Goal: Transaction & Acquisition: Purchase product/service

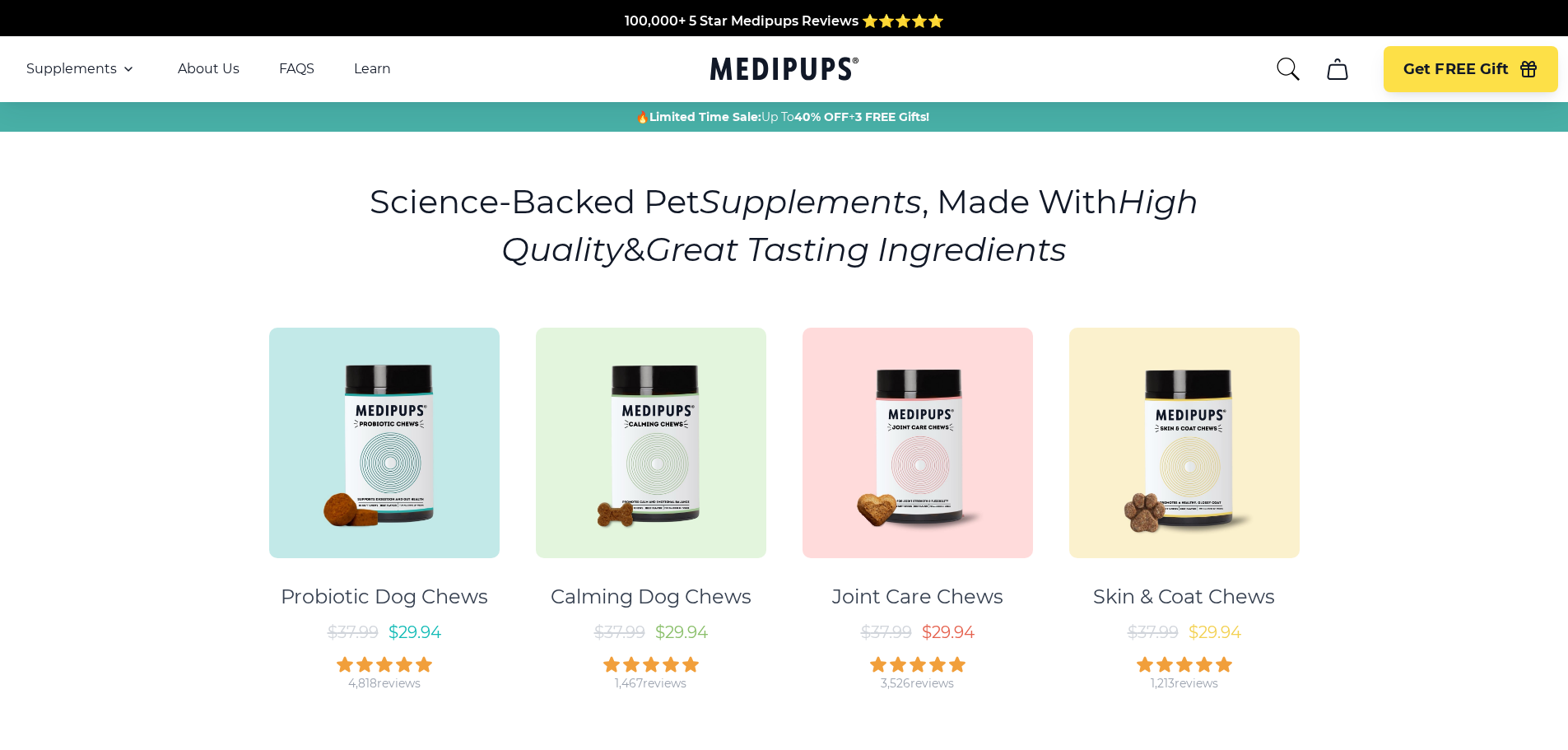
scroll to position [82, 0]
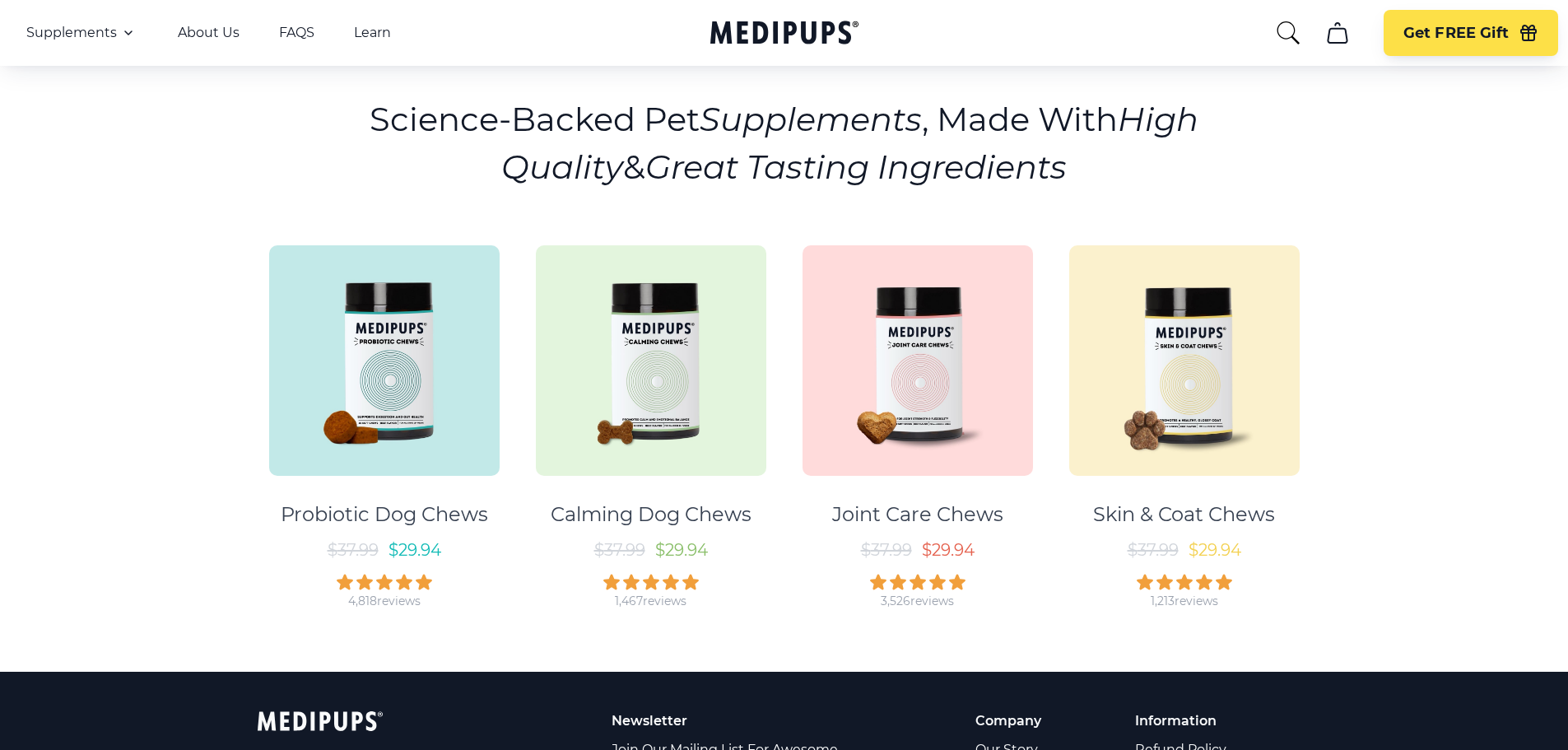
click at [655, 384] on img at bounding box center [651, 361] width 230 height 231
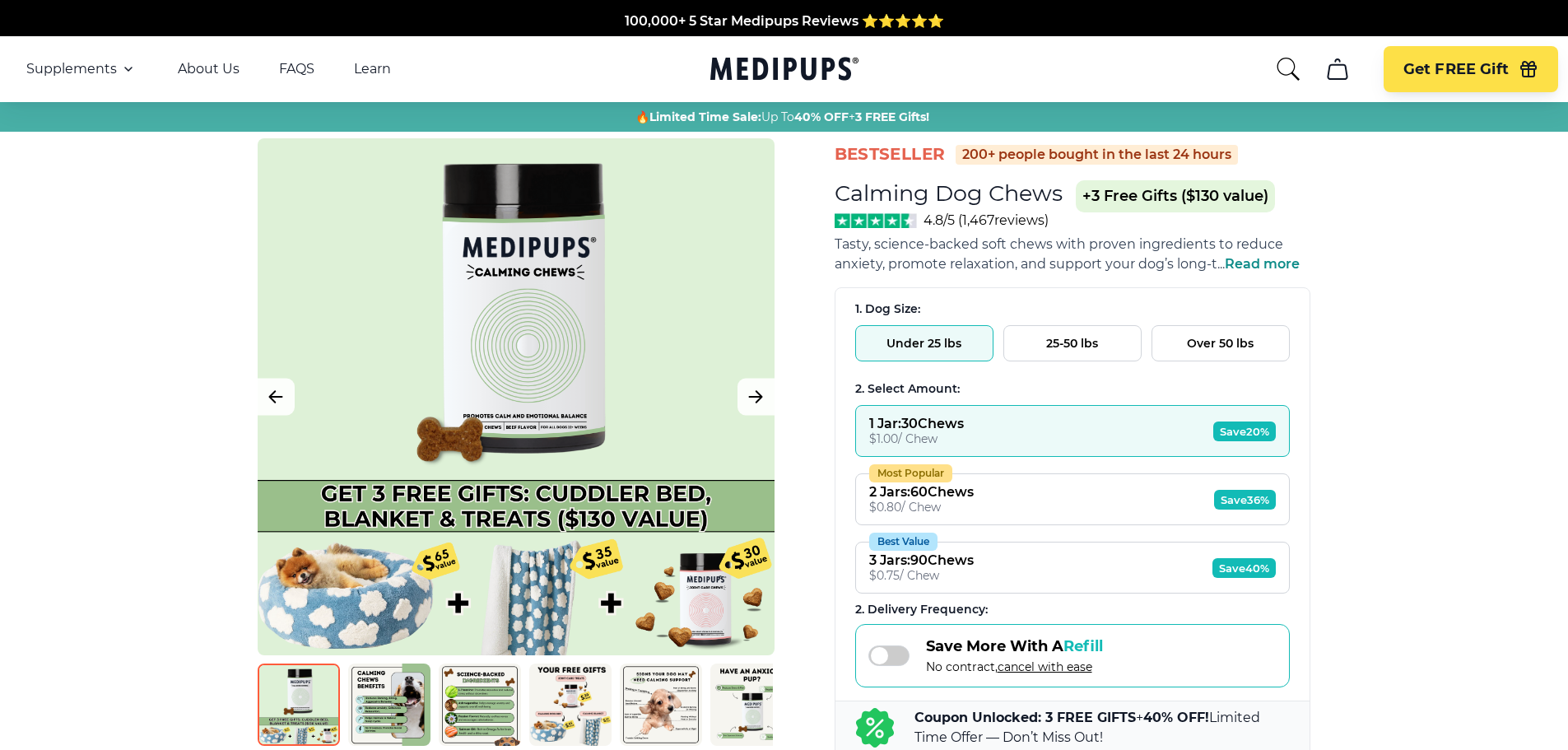
click at [1200, 341] on button "Over 50 lbs" at bounding box center [1221, 342] width 138 height 36
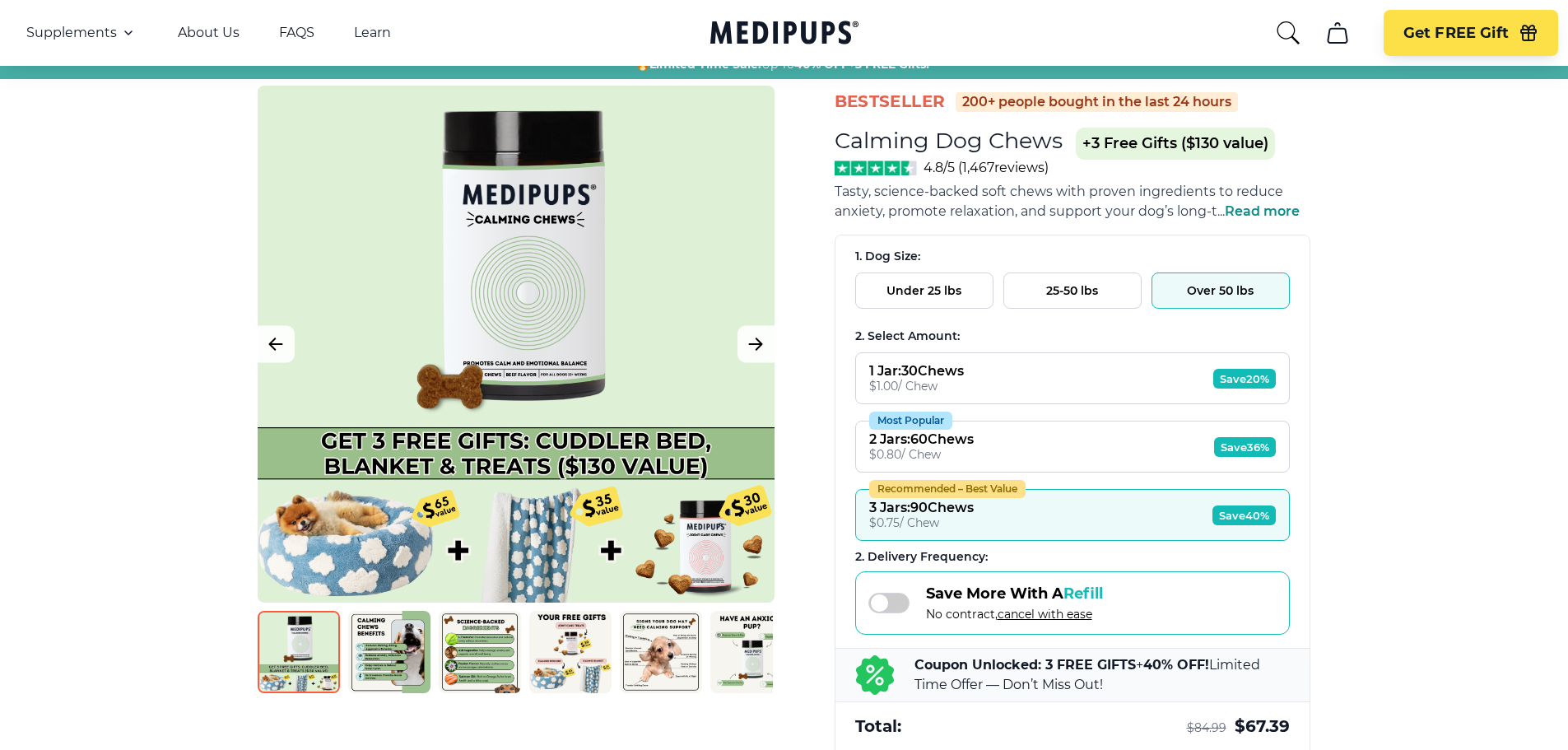
scroll to position [82, 0]
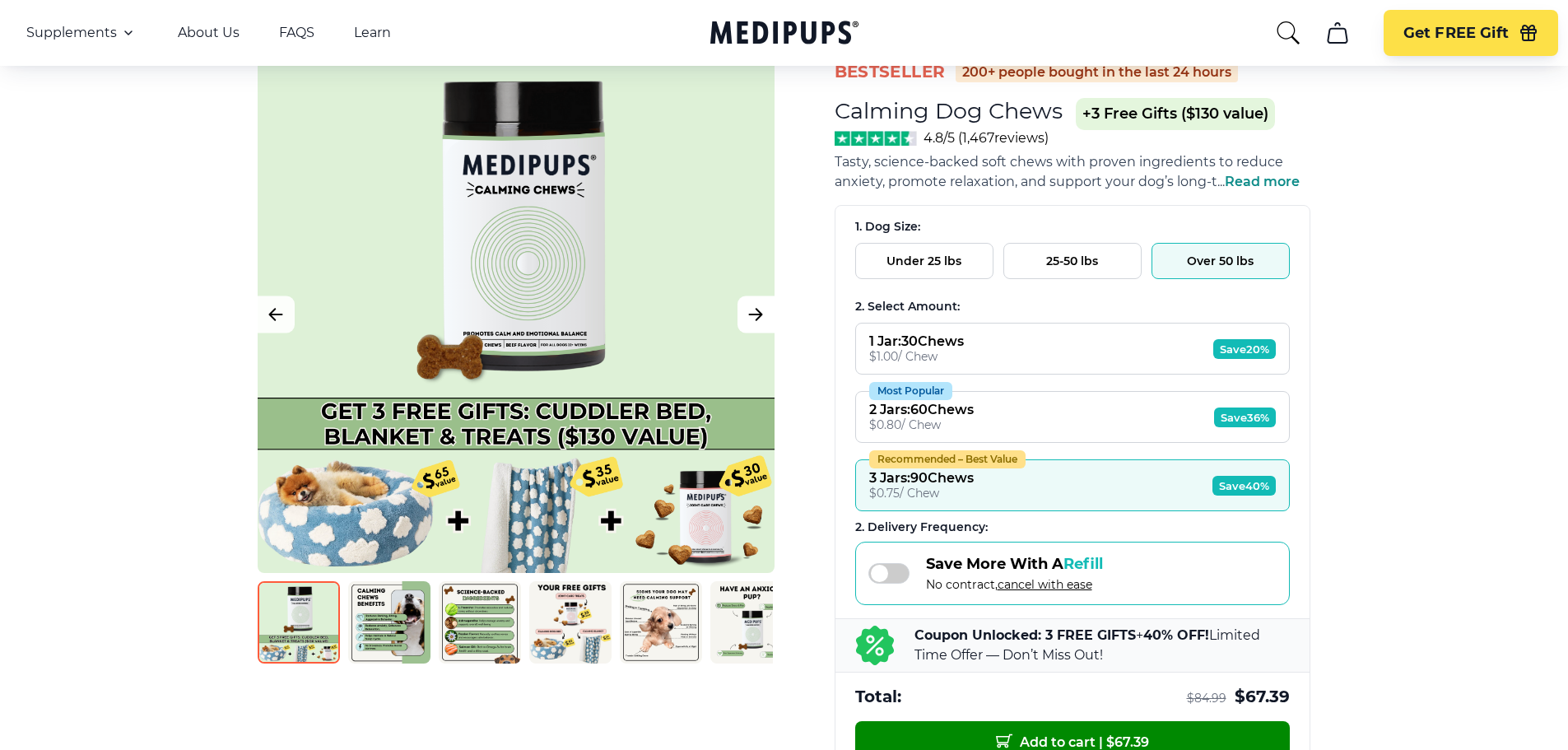
click at [763, 313] on icon "Next Image" at bounding box center [755, 315] width 20 height 21
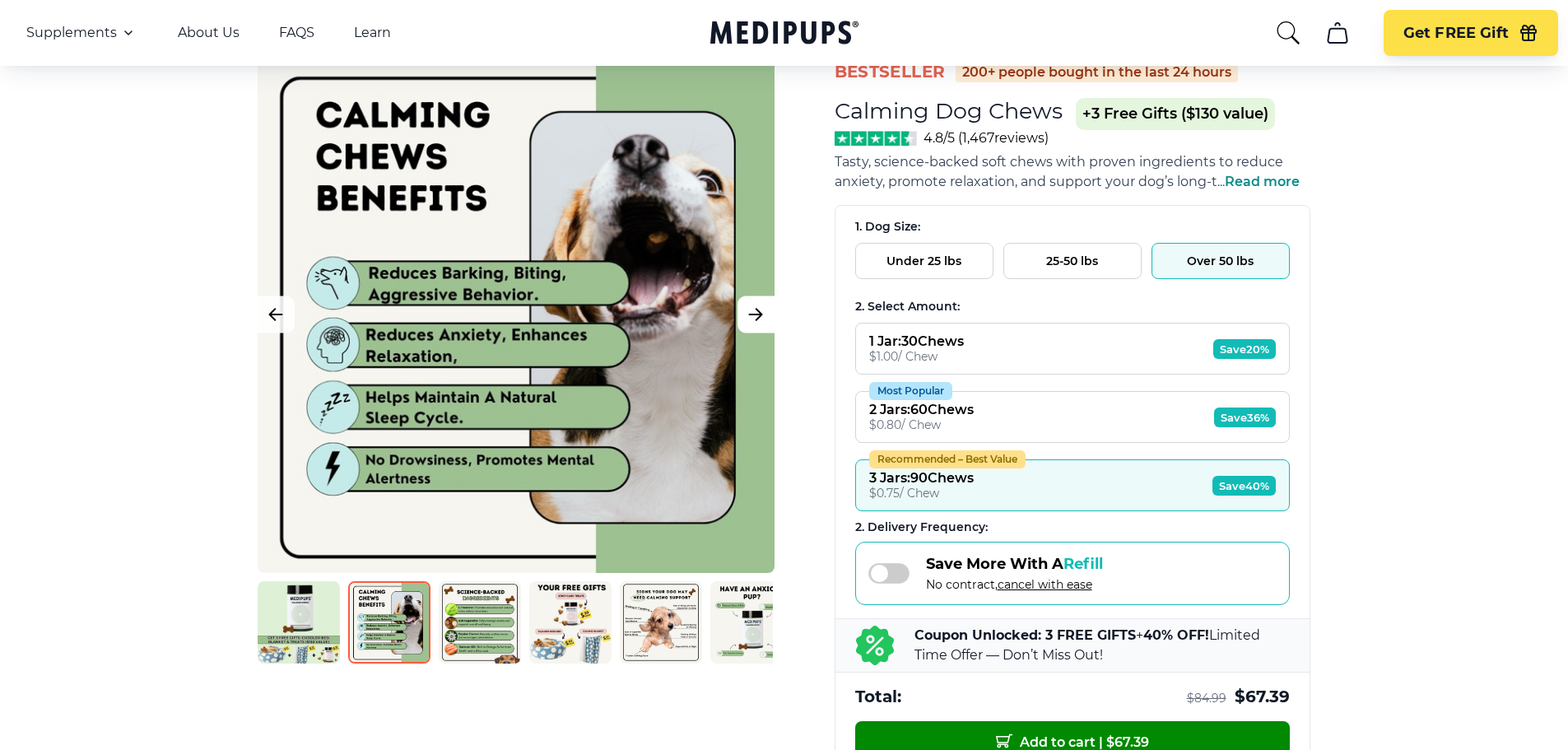
click at [746, 309] on icon "Next Image" at bounding box center [755, 315] width 20 height 21
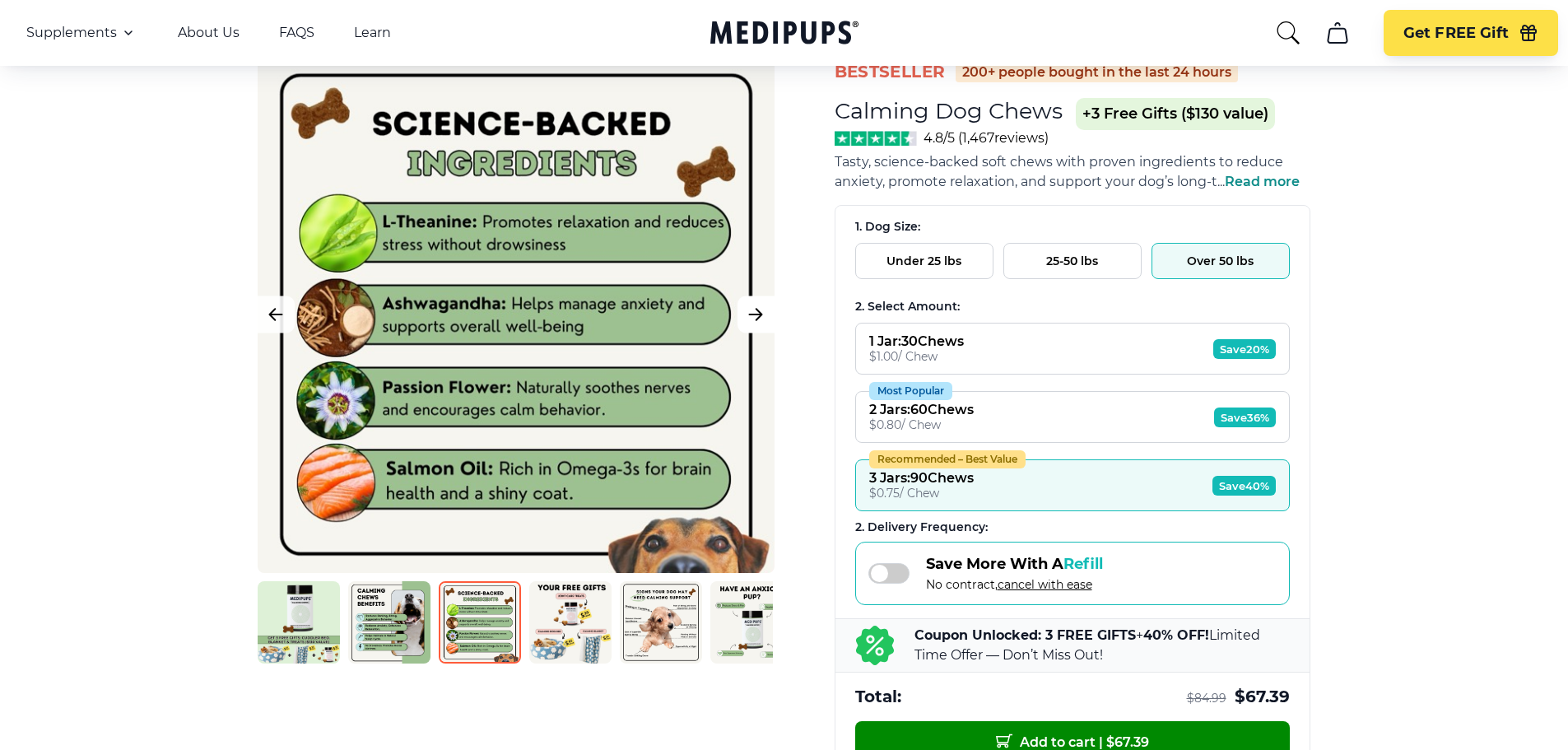
click at [764, 305] on icon "Next Image" at bounding box center [755, 315] width 20 height 21
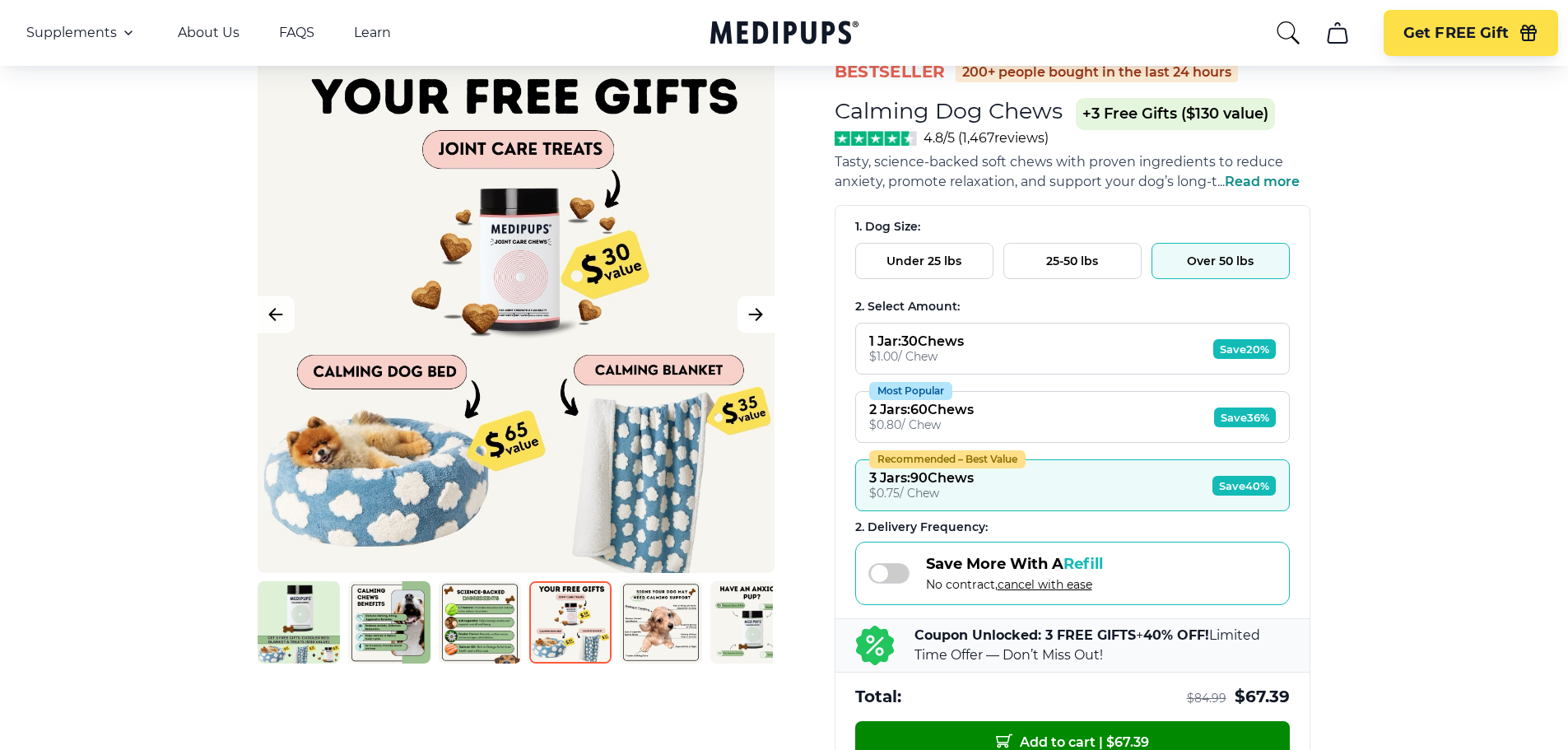
click at [759, 313] on icon "Next Image" at bounding box center [755, 315] width 20 height 21
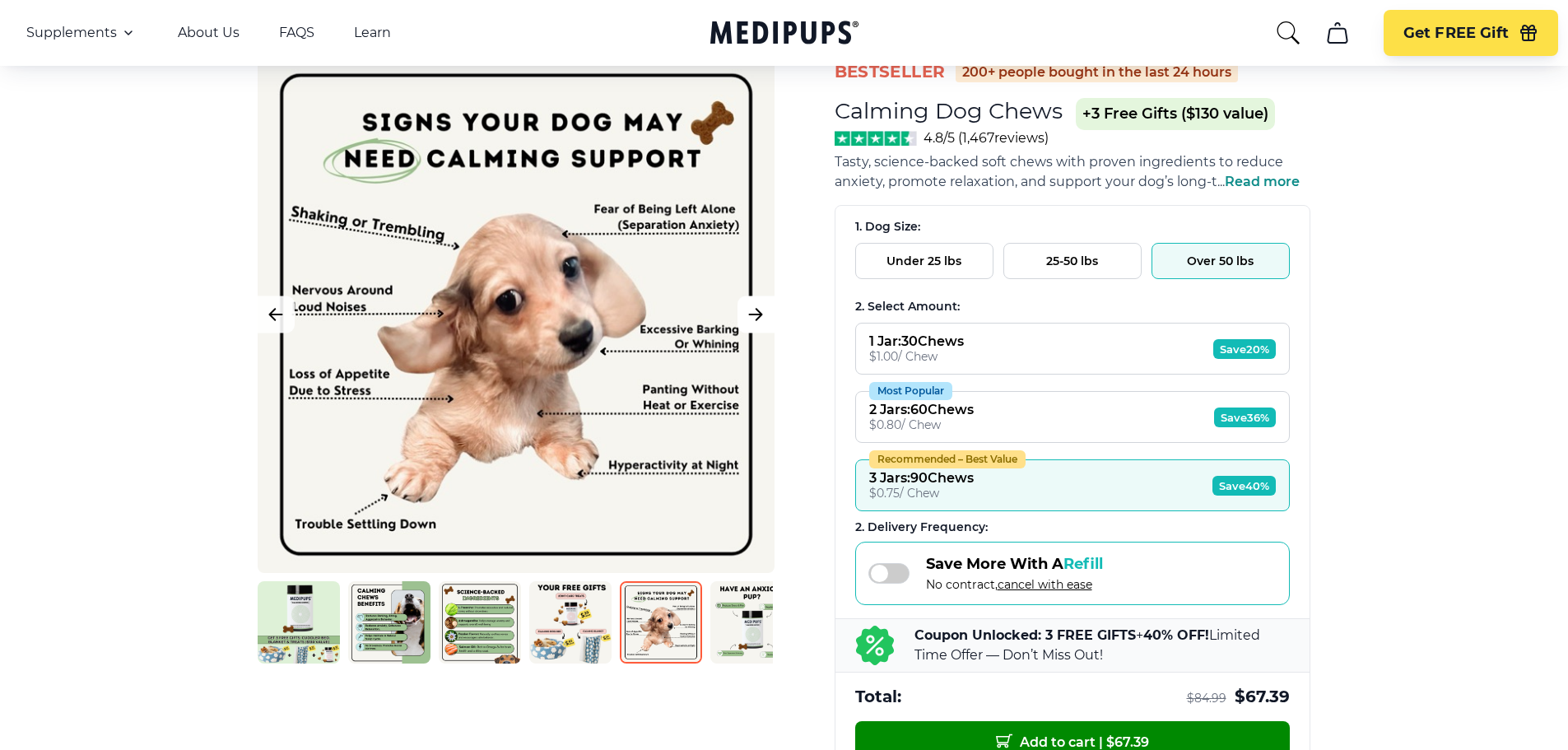
click at [756, 307] on icon "Next Image" at bounding box center [755, 315] width 20 height 21
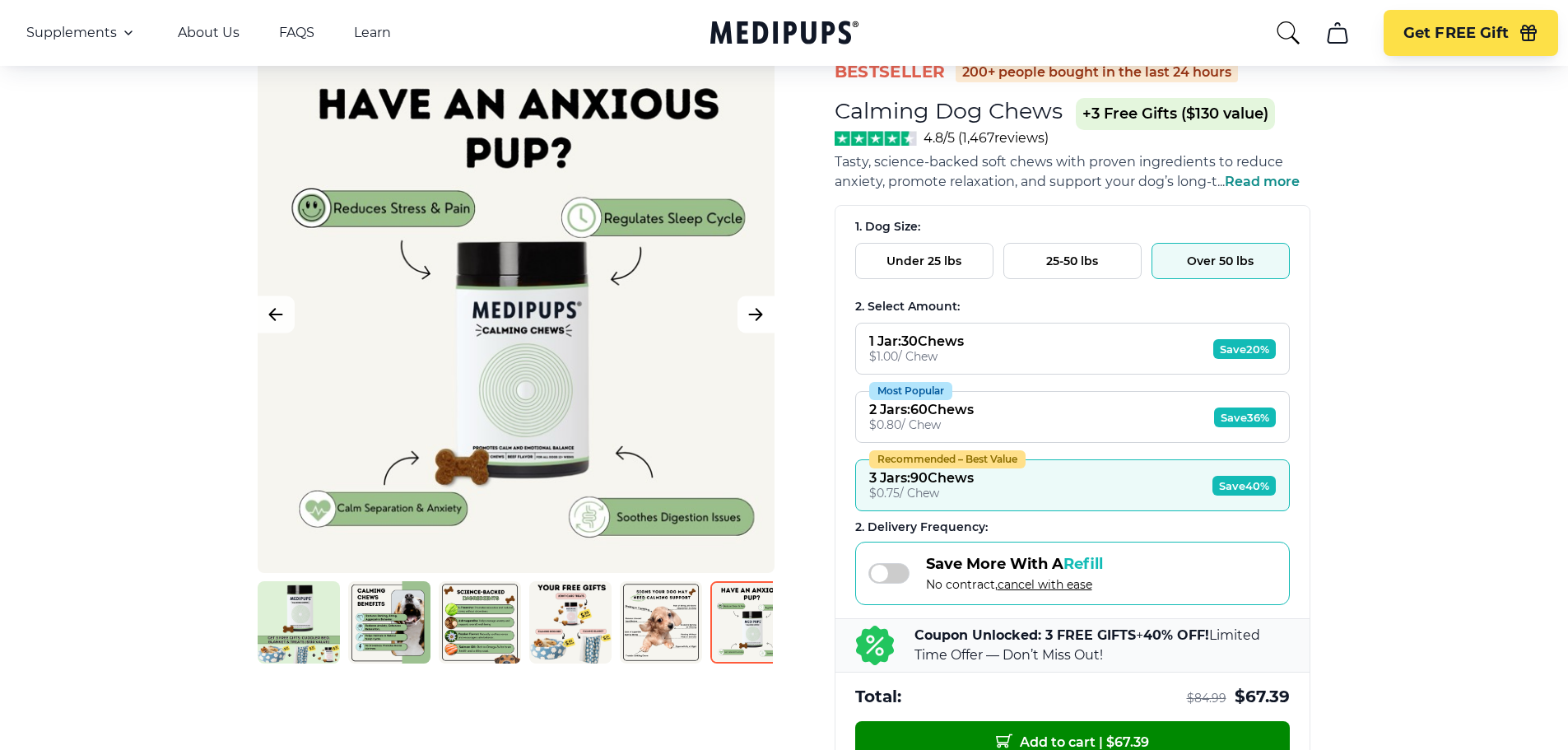
click at [753, 313] on icon "Next Image" at bounding box center [756, 314] width 12 height 11
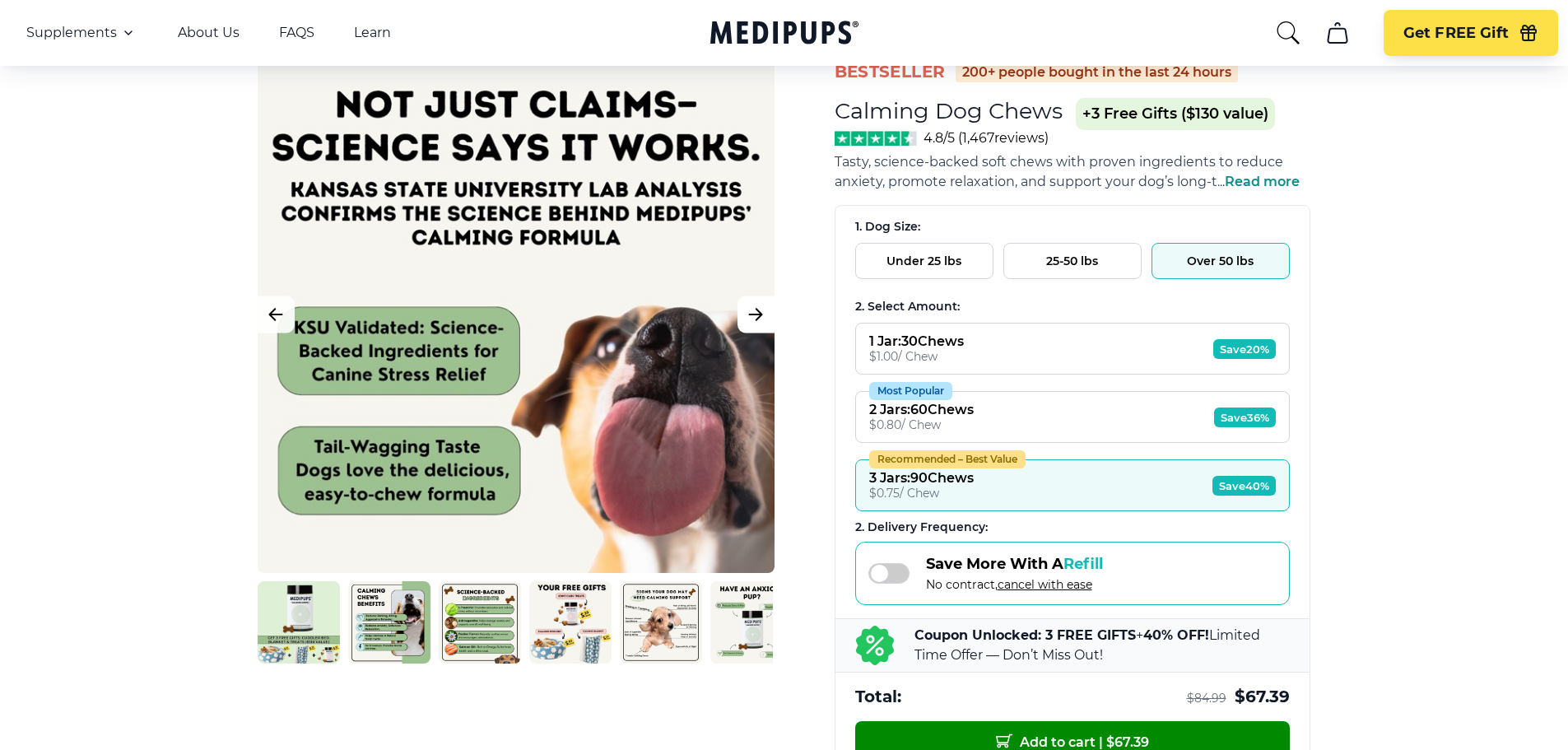
click at [760, 311] on icon "Next Image" at bounding box center [755, 315] width 20 height 21
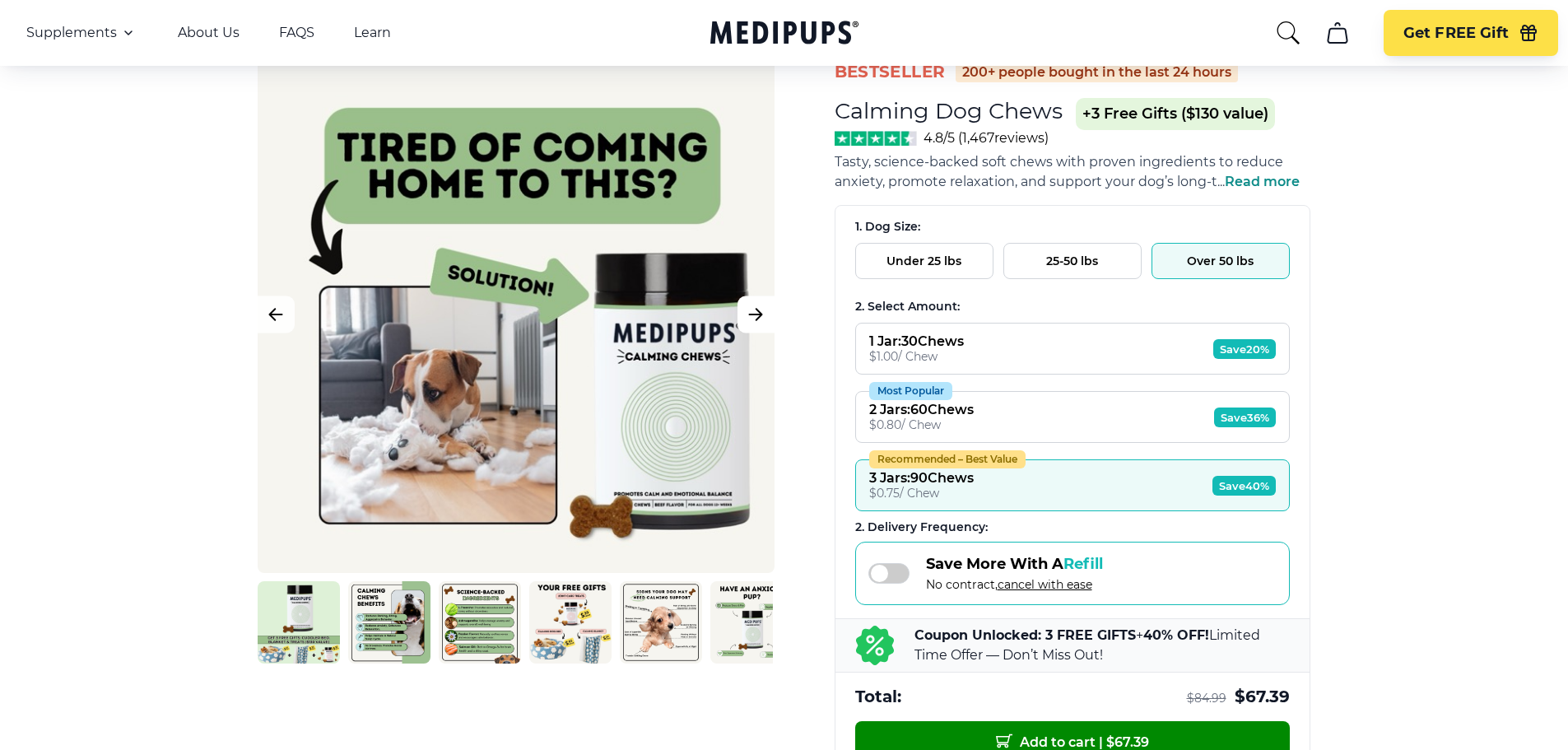
click at [760, 312] on icon "Next Image" at bounding box center [755, 315] width 20 height 21
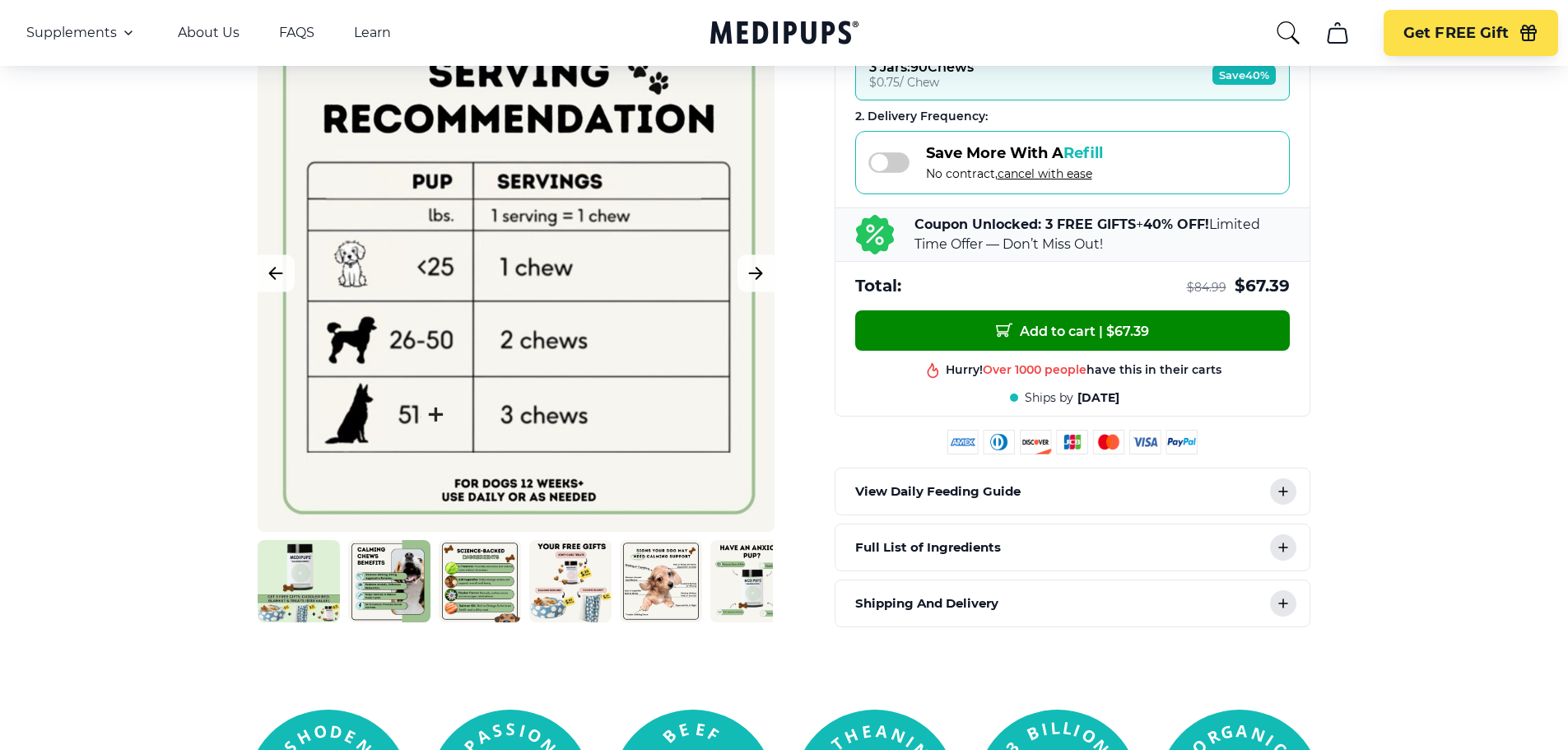
scroll to position [494, 0]
click at [892, 157] on span at bounding box center [889, 162] width 41 height 21
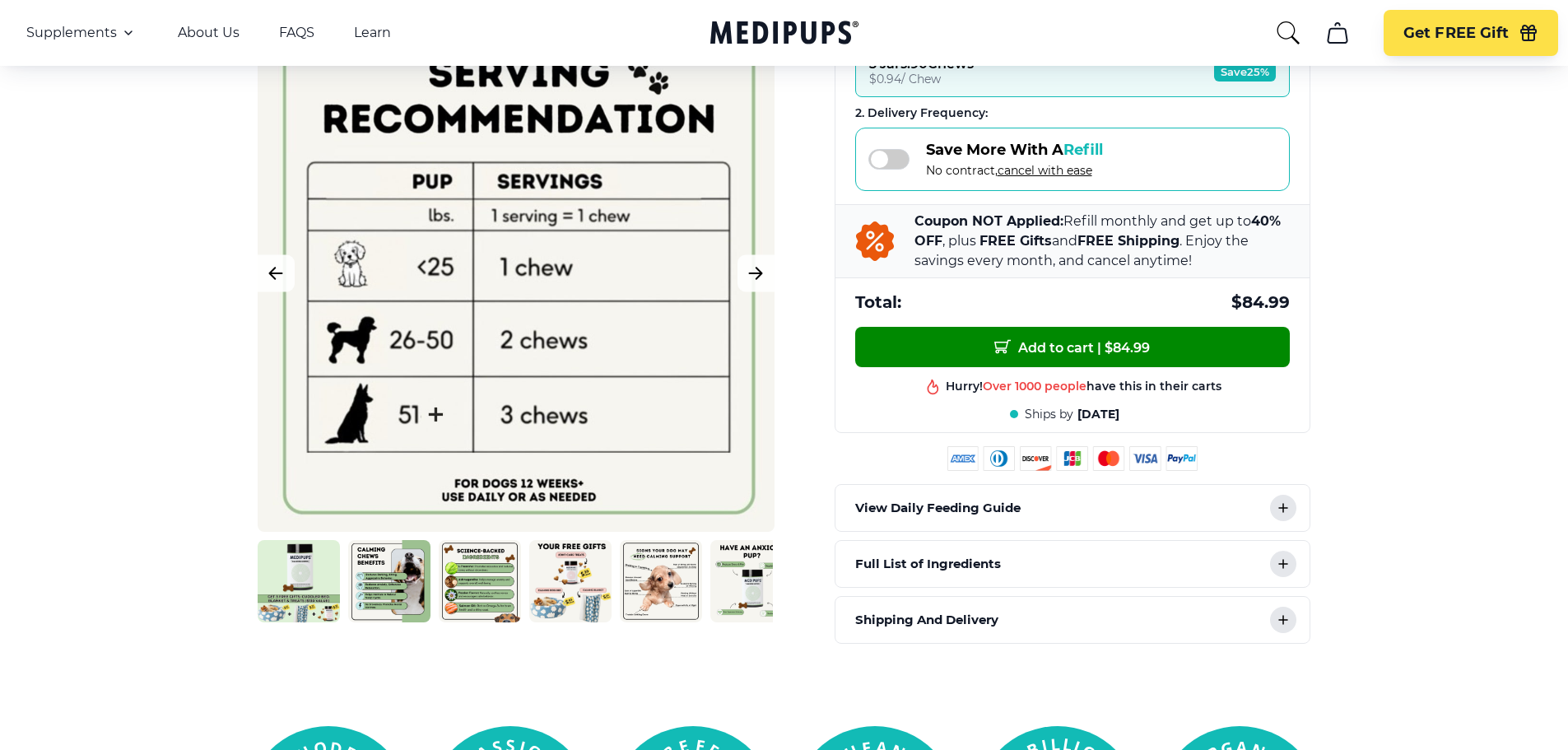
scroll to position [492, 0]
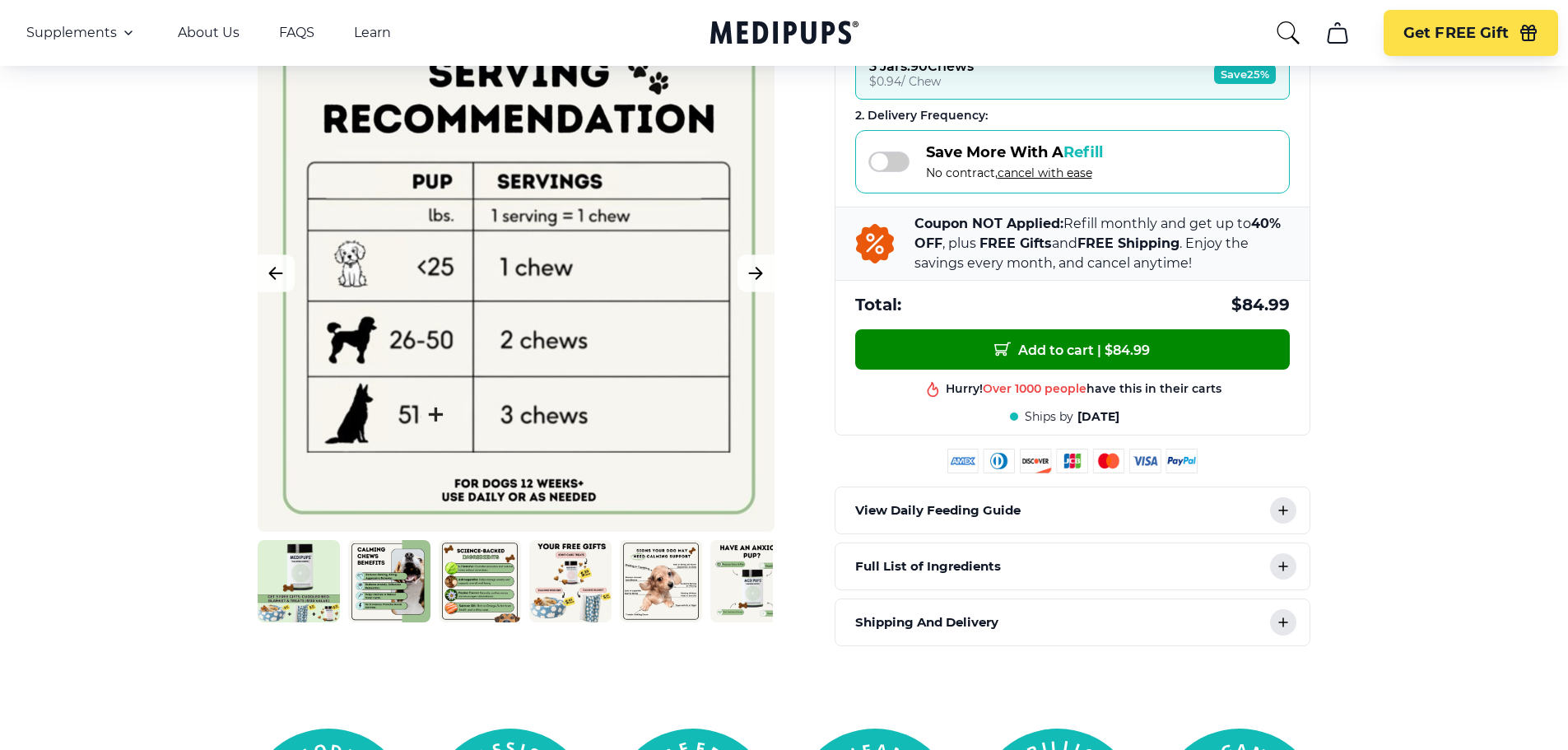
click at [895, 155] on span at bounding box center [889, 162] width 41 height 21
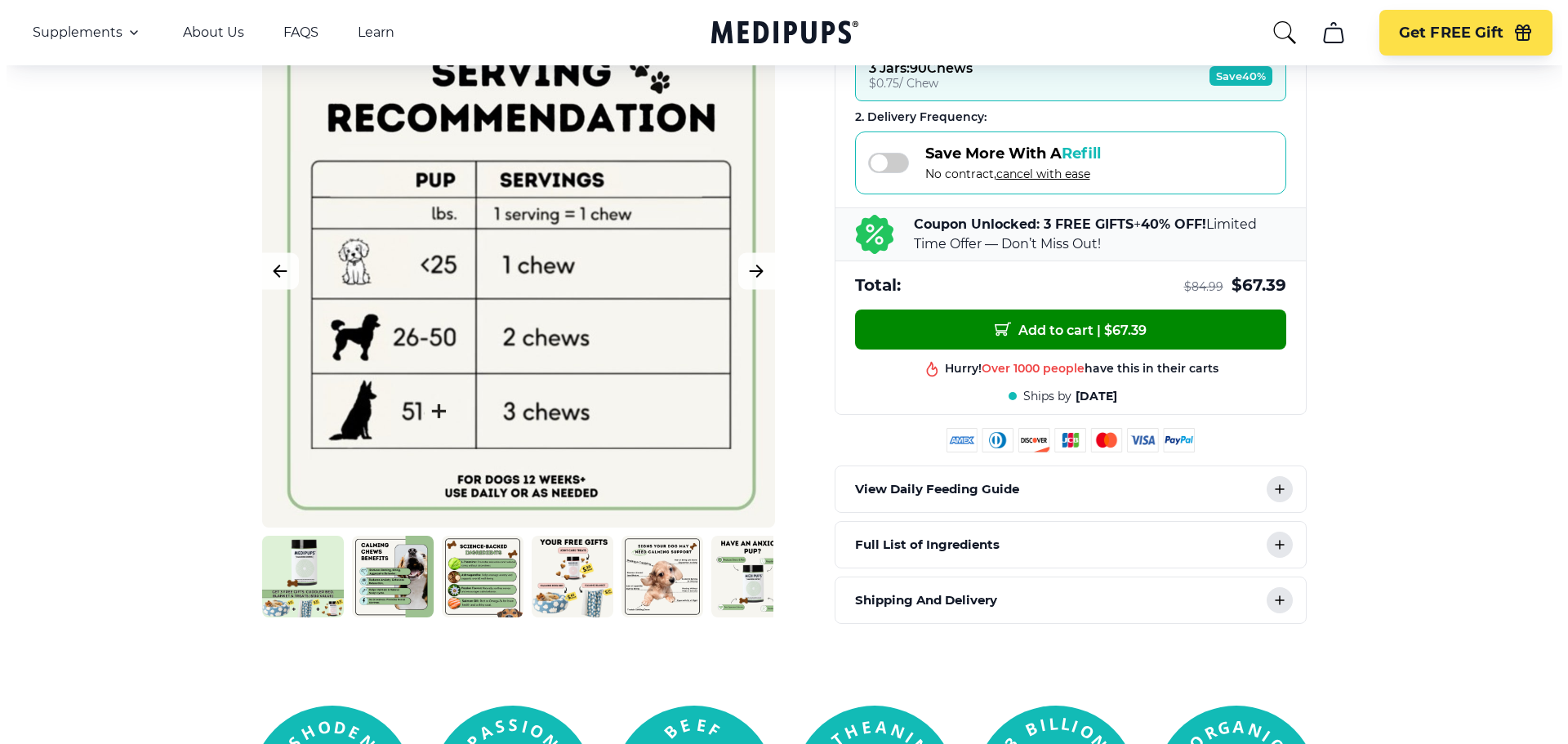
scroll to position [490, 0]
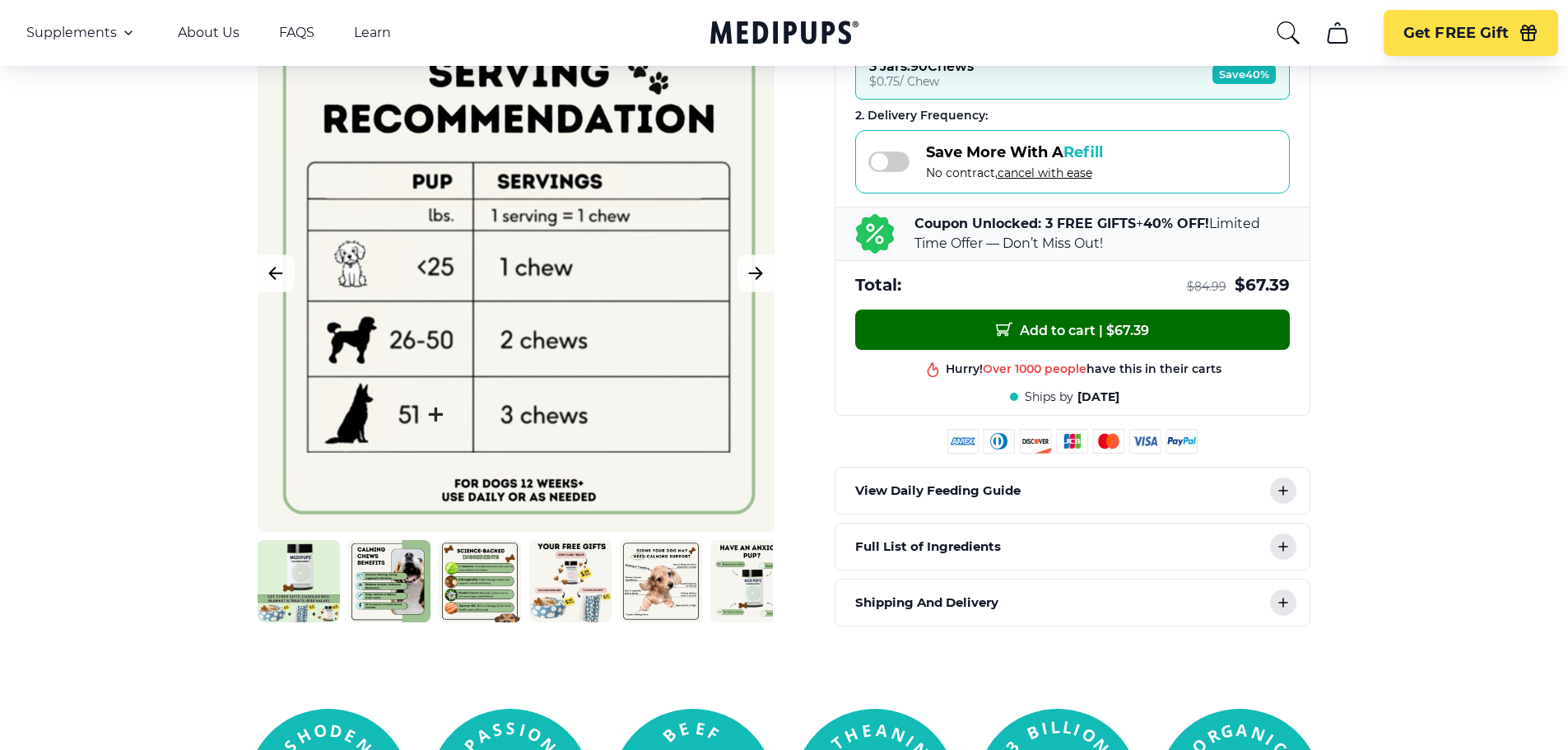
click at [1050, 323] on span "Add to cart | $ 67.39" at bounding box center [1072, 330] width 153 height 17
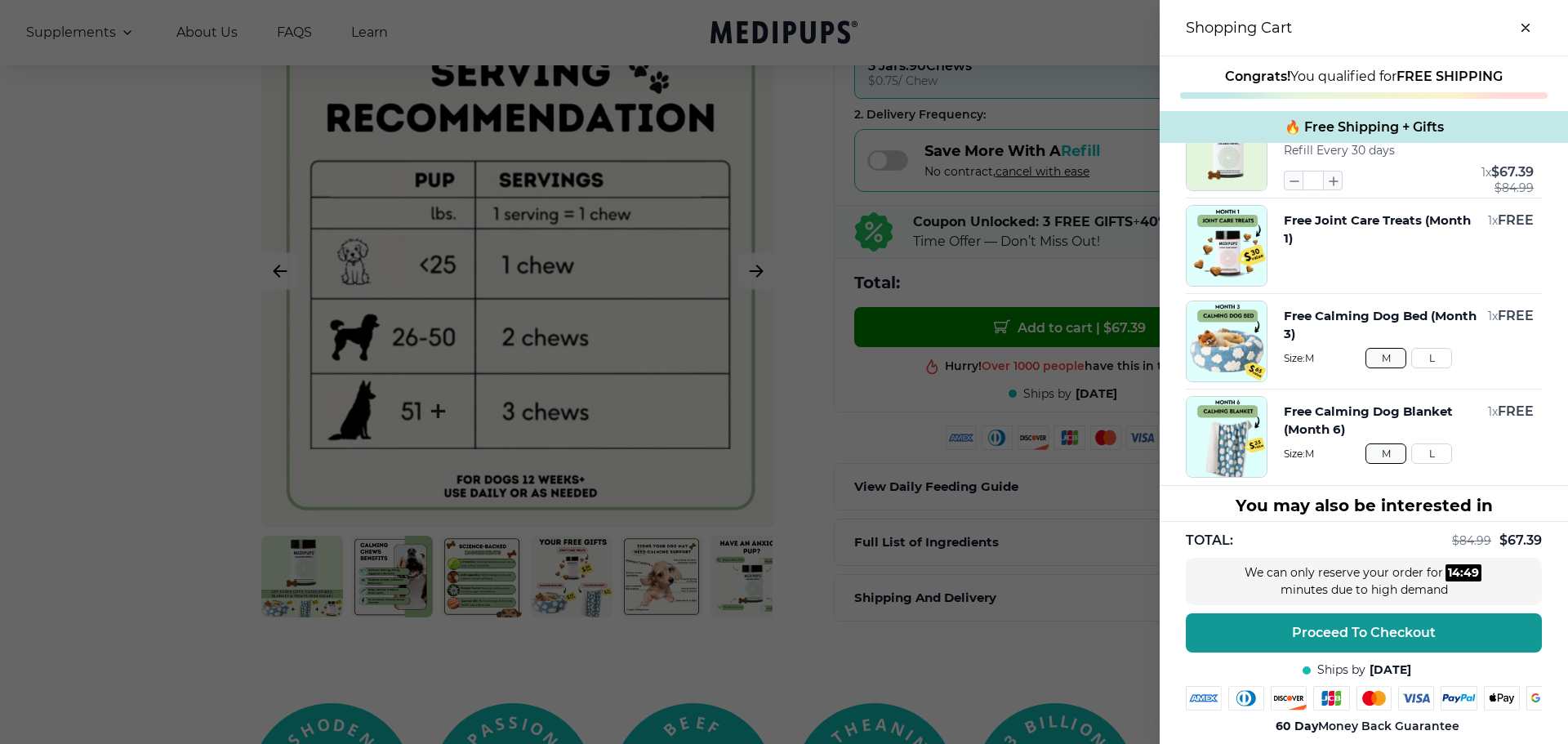
scroll to position [81, 0]
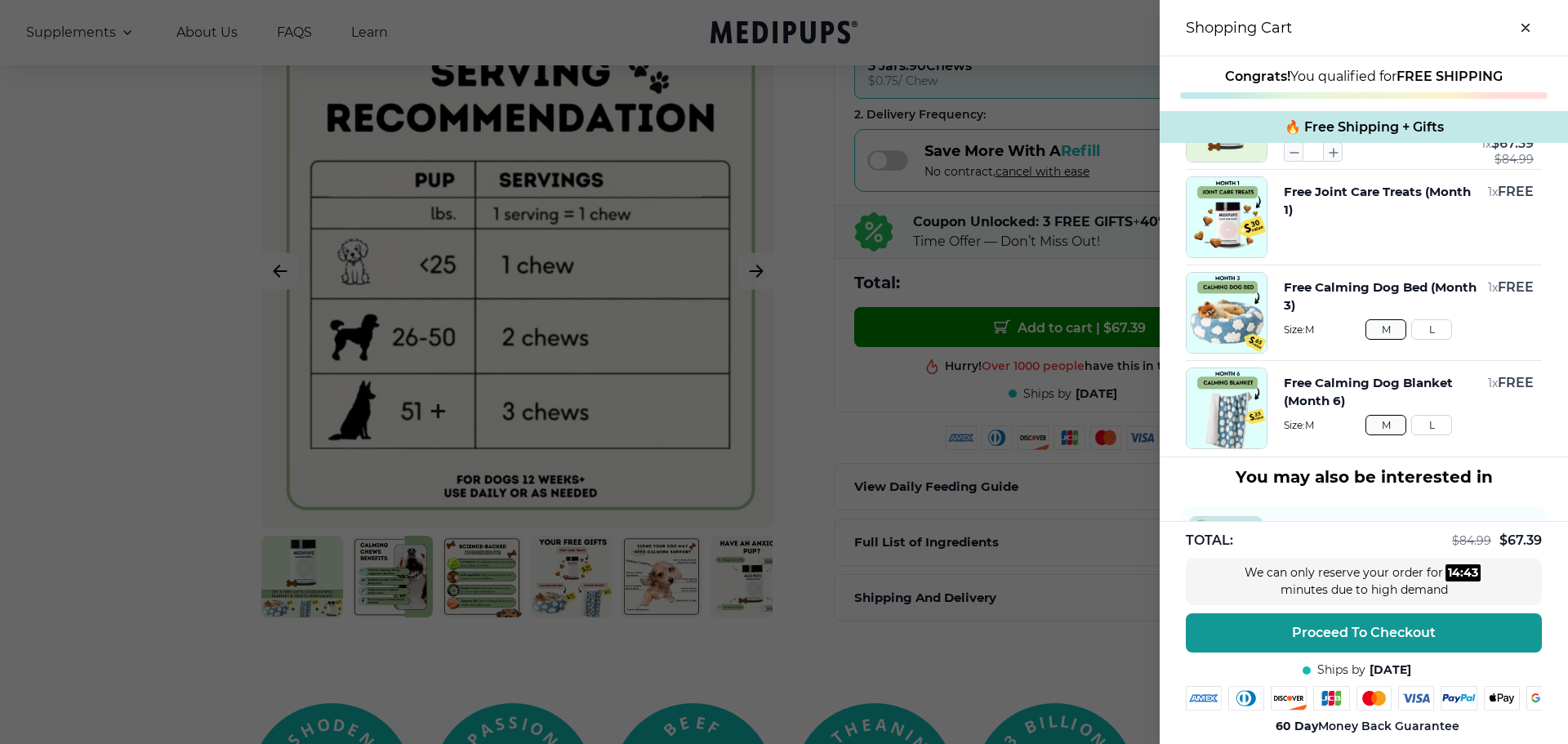
click at [1411, 426] on button "L" at bounding box center [1431, 425] width 41 height 21
click at [1411, 332] on button "L" at bounding box center [1431, 330] width 41 height 21
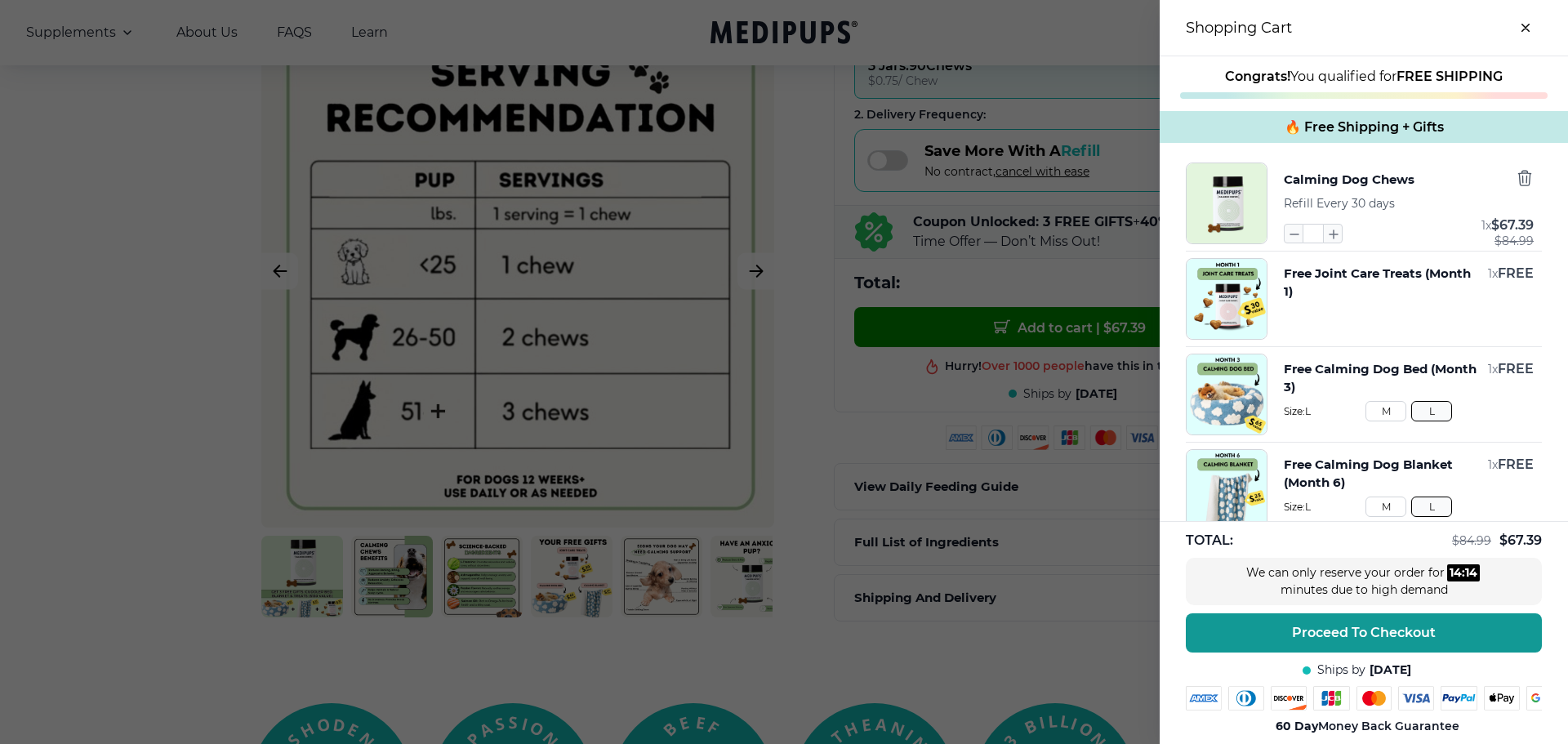
click at [1226, 392] on img "button" at bounding box center [1226, 394] width 80 height 80
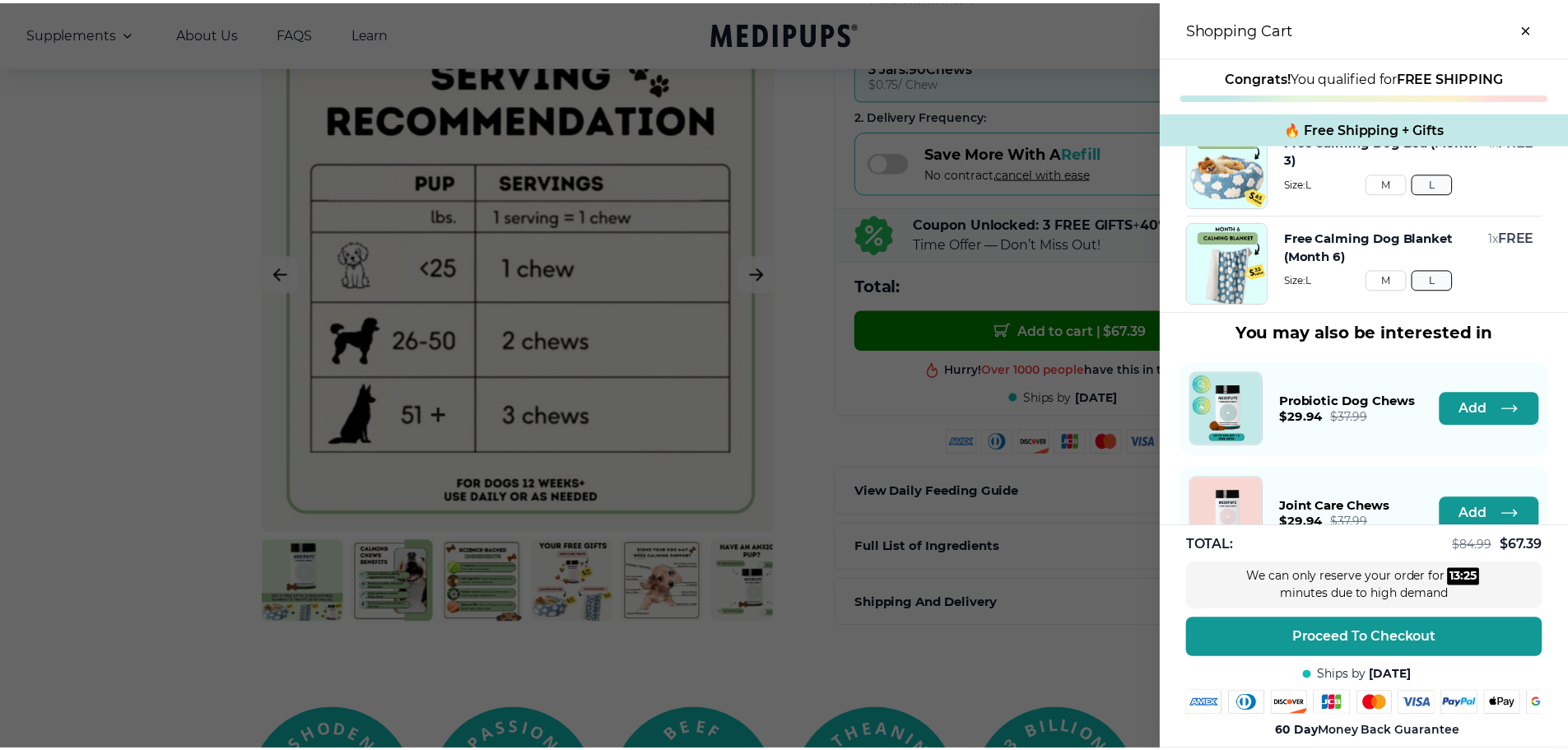
scroll to position [300, 0]
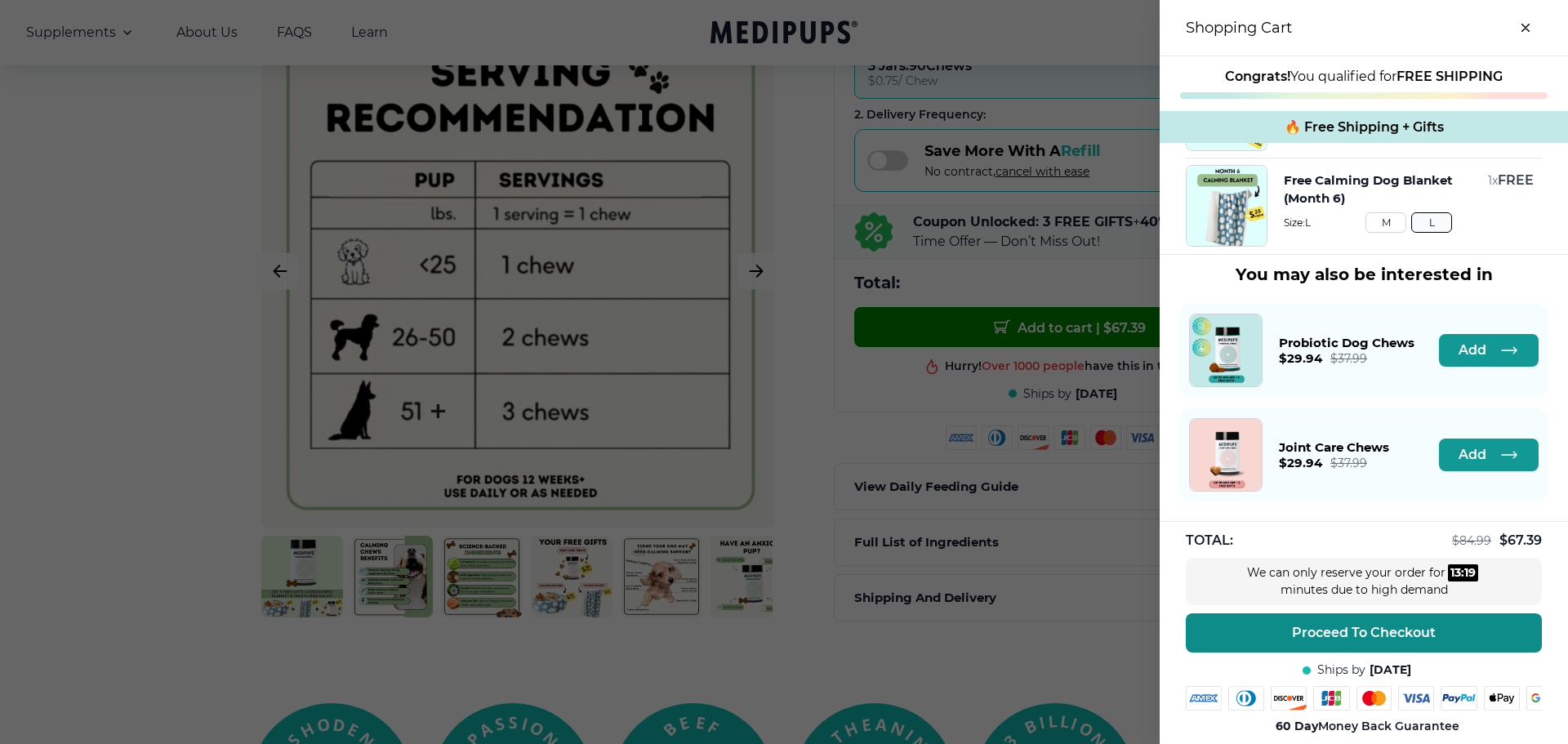
click at [1330, 624] on span "Proceed To Checkout" at bounding box center [1364, 632] width 144 height 16
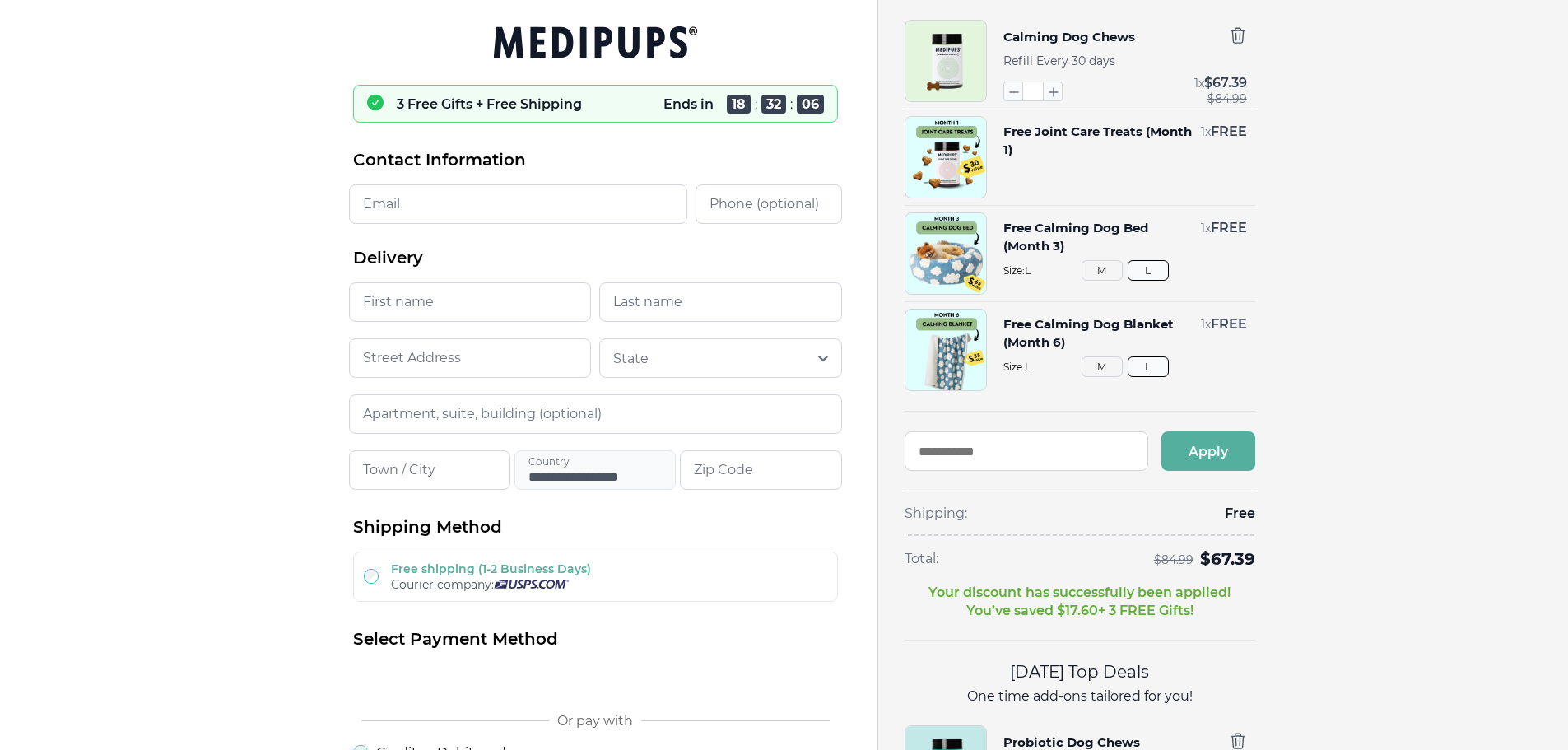
click at [378, 102] on icon at bounding box center [375, 102] width 17 height 17
click at [398, 201] on input "Email" at bounding box center [519, 203] width 339 height 39
type input "**********"
type input "****"
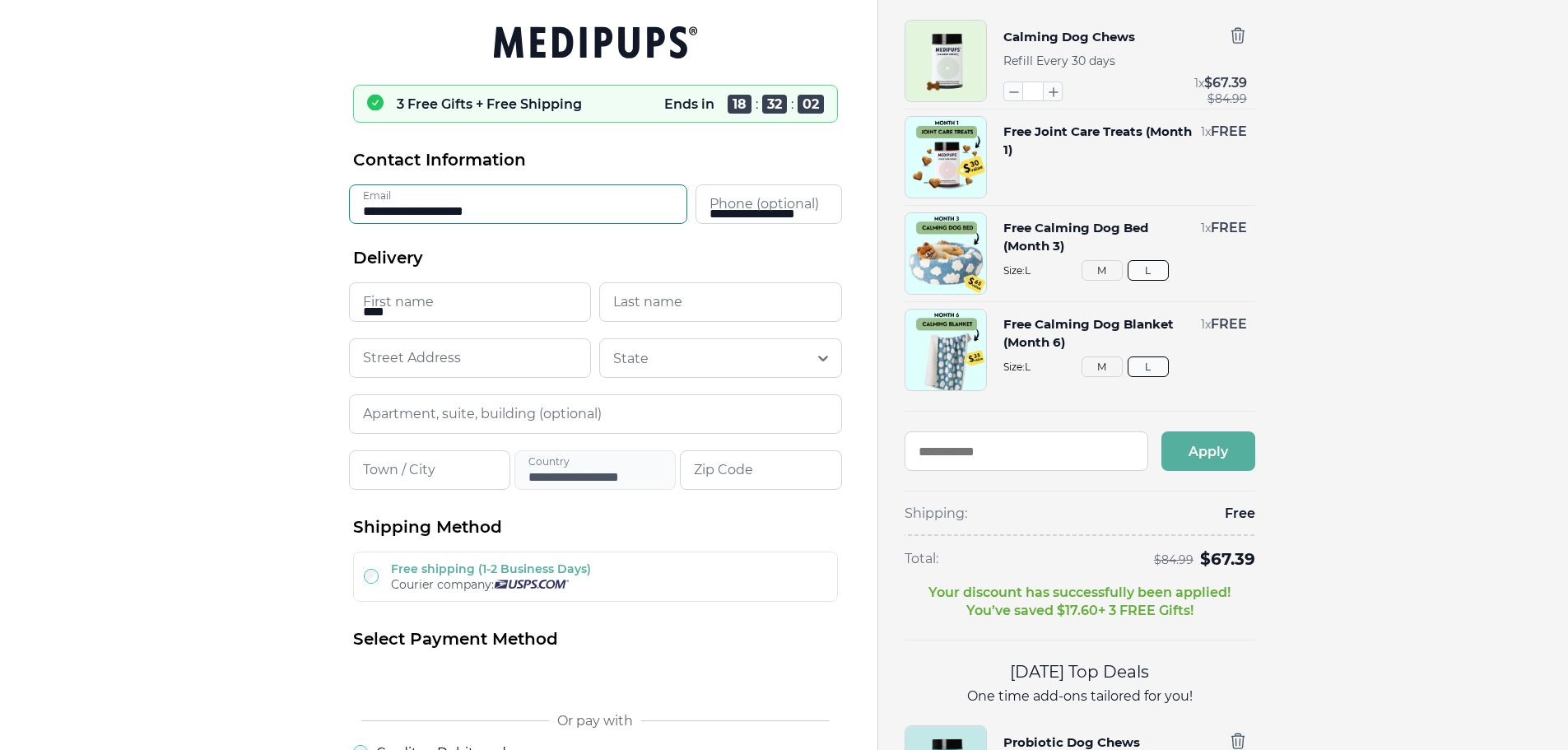
type input "********"
type input "**********"
type input "********"
type input "*****"
click at [1053, 85] on icon "button" at bounding box center [1053, 91] width 18 height 18
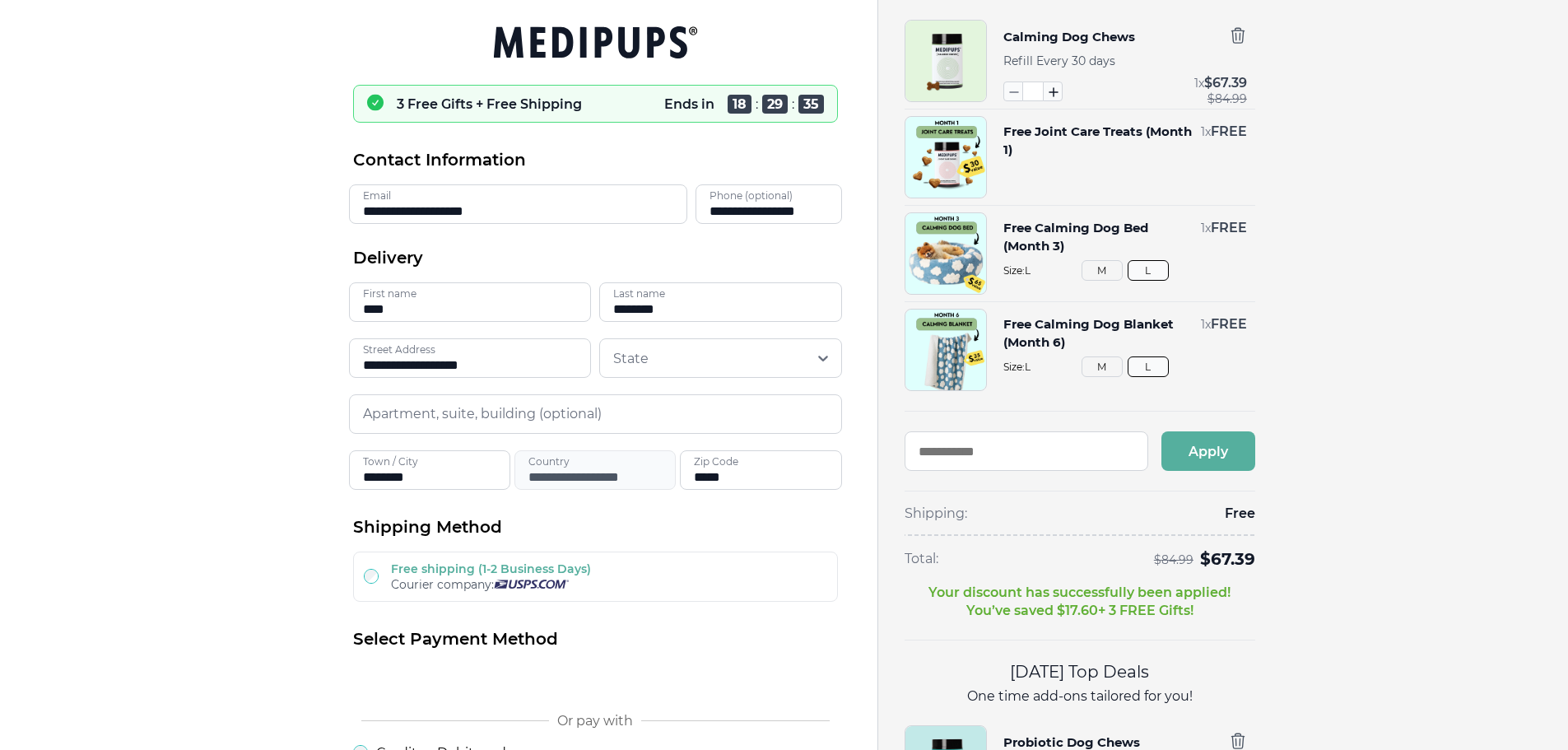
type input "*"
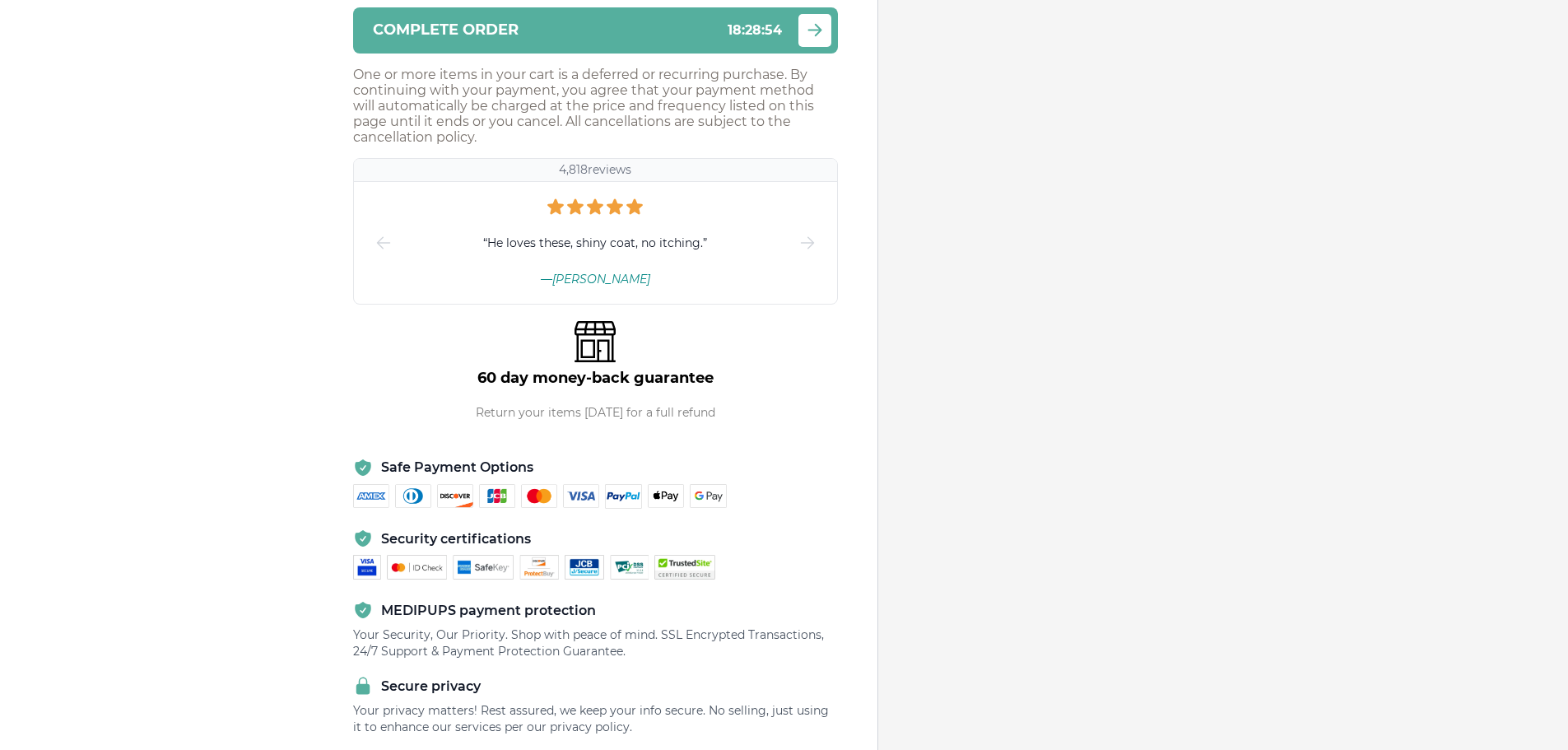
scroll to position [1074, 0]
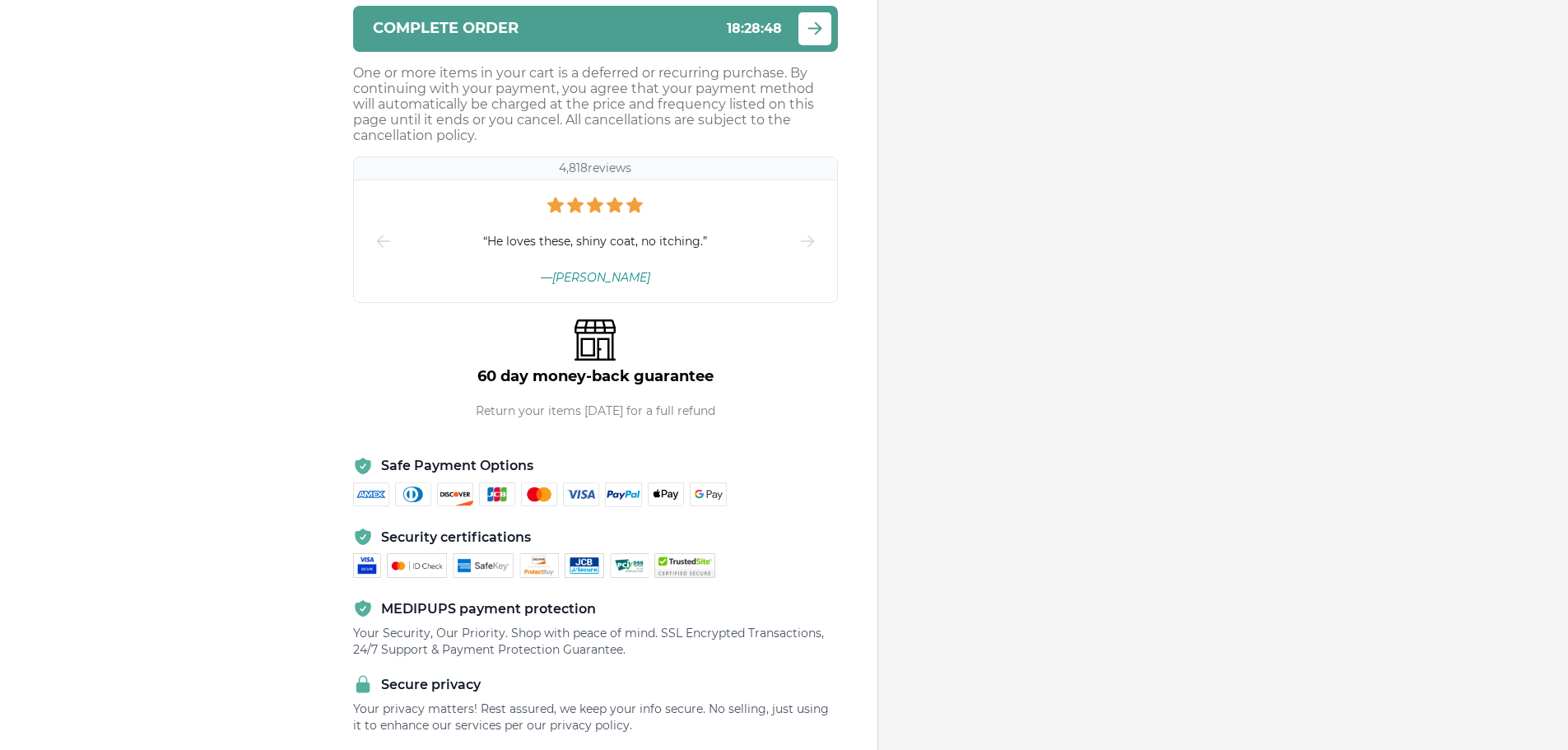
click at [492, 21] on span "Complete order" at bounding box center [445, 29] width 146 height 16
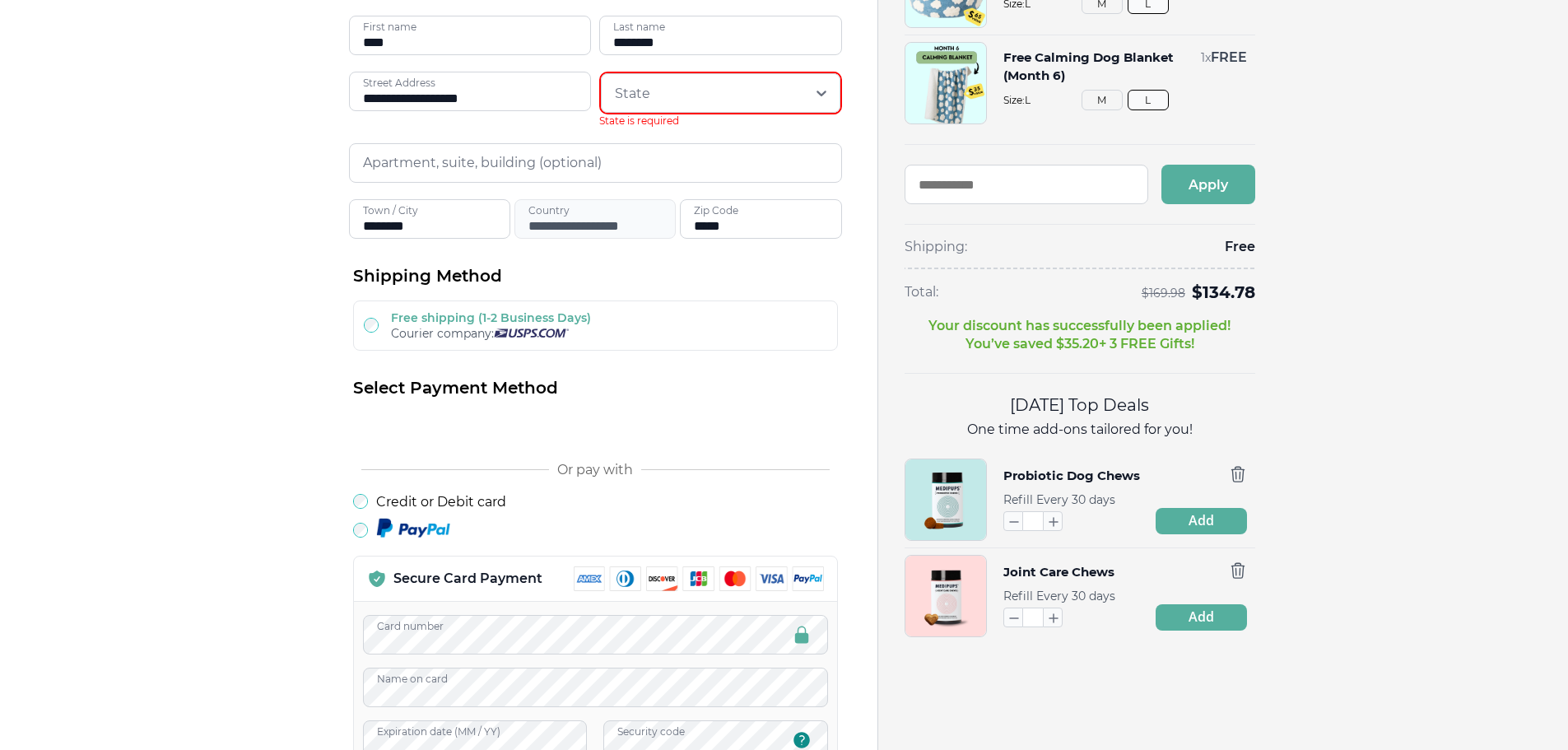
scroll to position [238, 0]
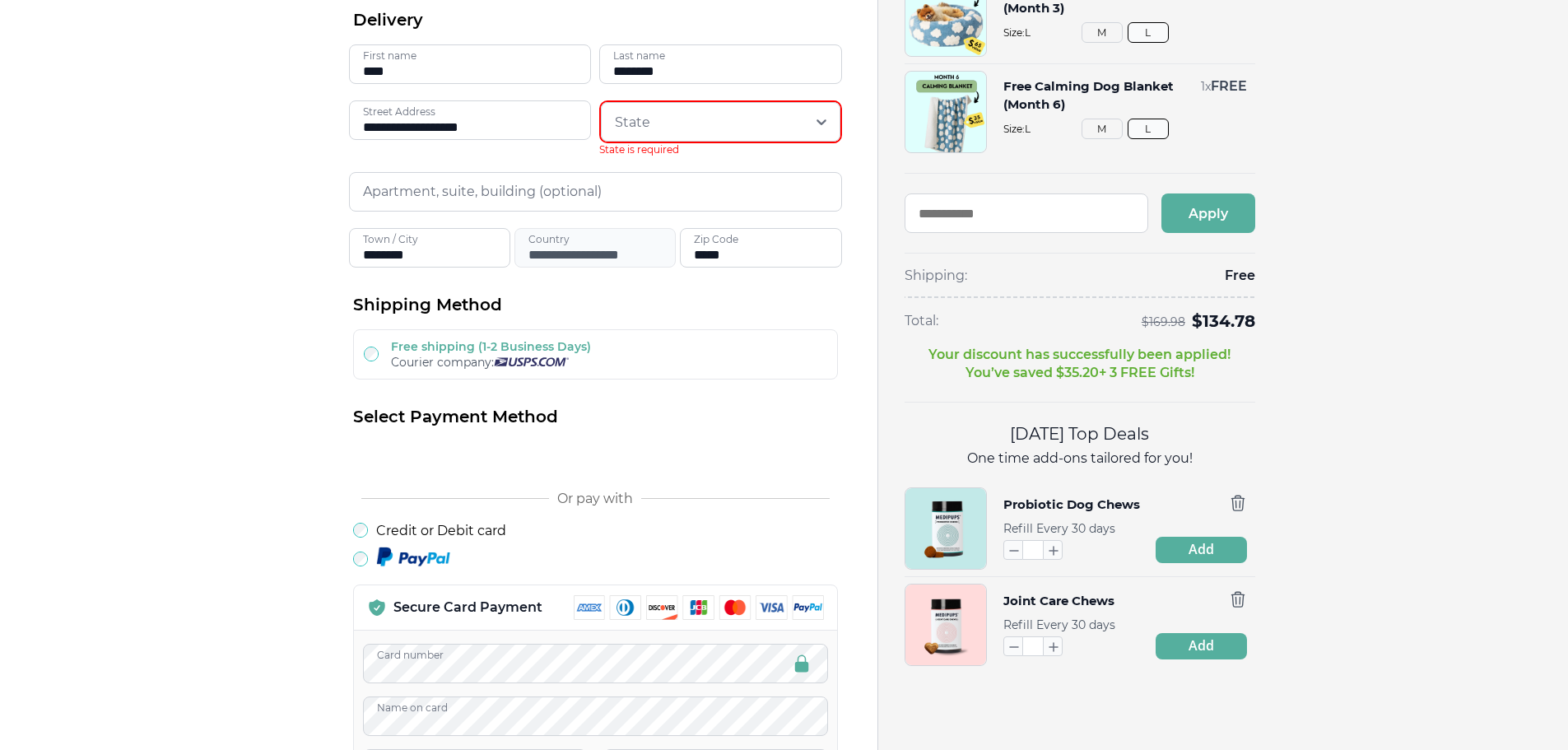
click at [629, 122] on div at bounding box center [710, 122] width 190 height 33
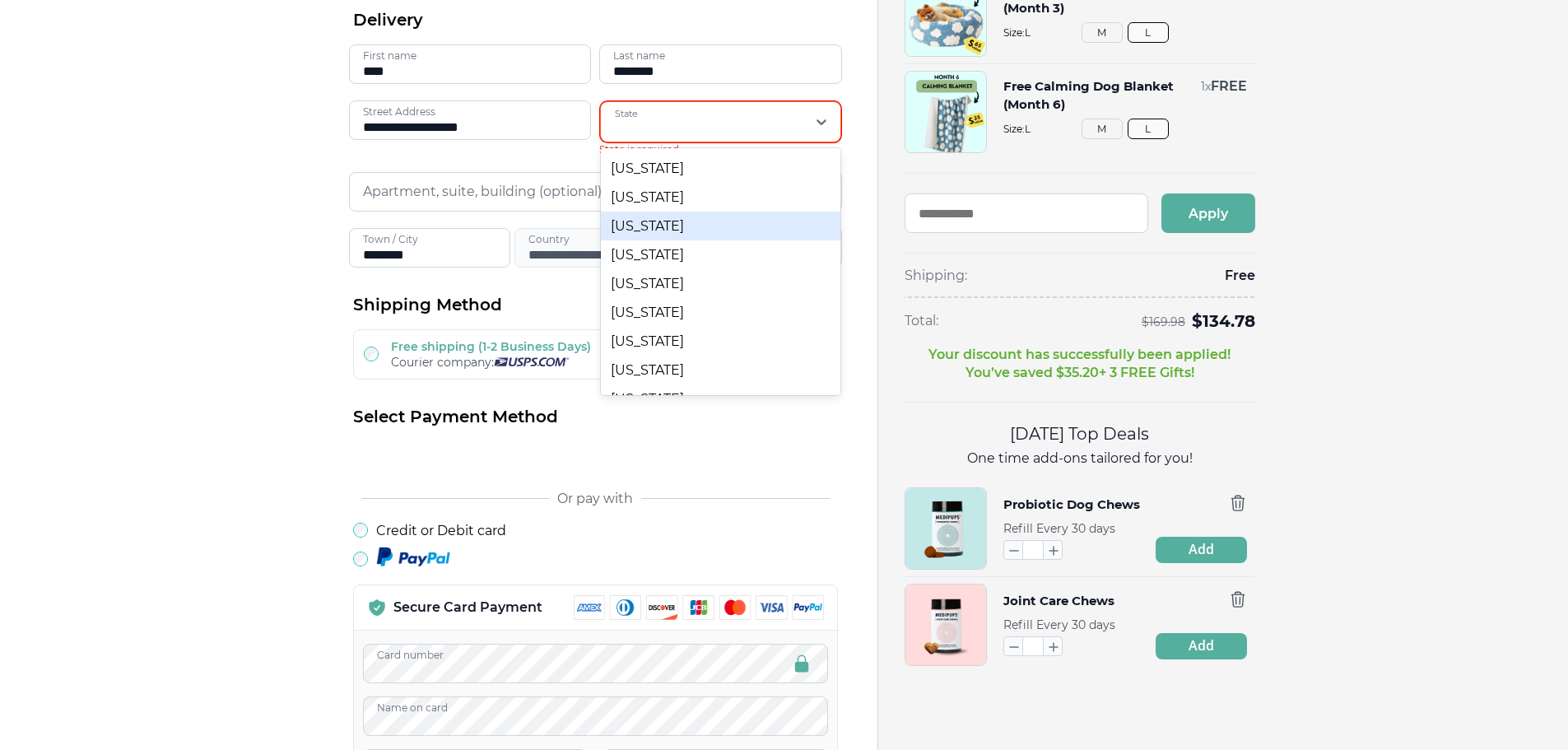
scroll to position [576, 0]
click at [633, 223] on div "[US_STATE]" at bounding box center [720, 224] width 239 height 29
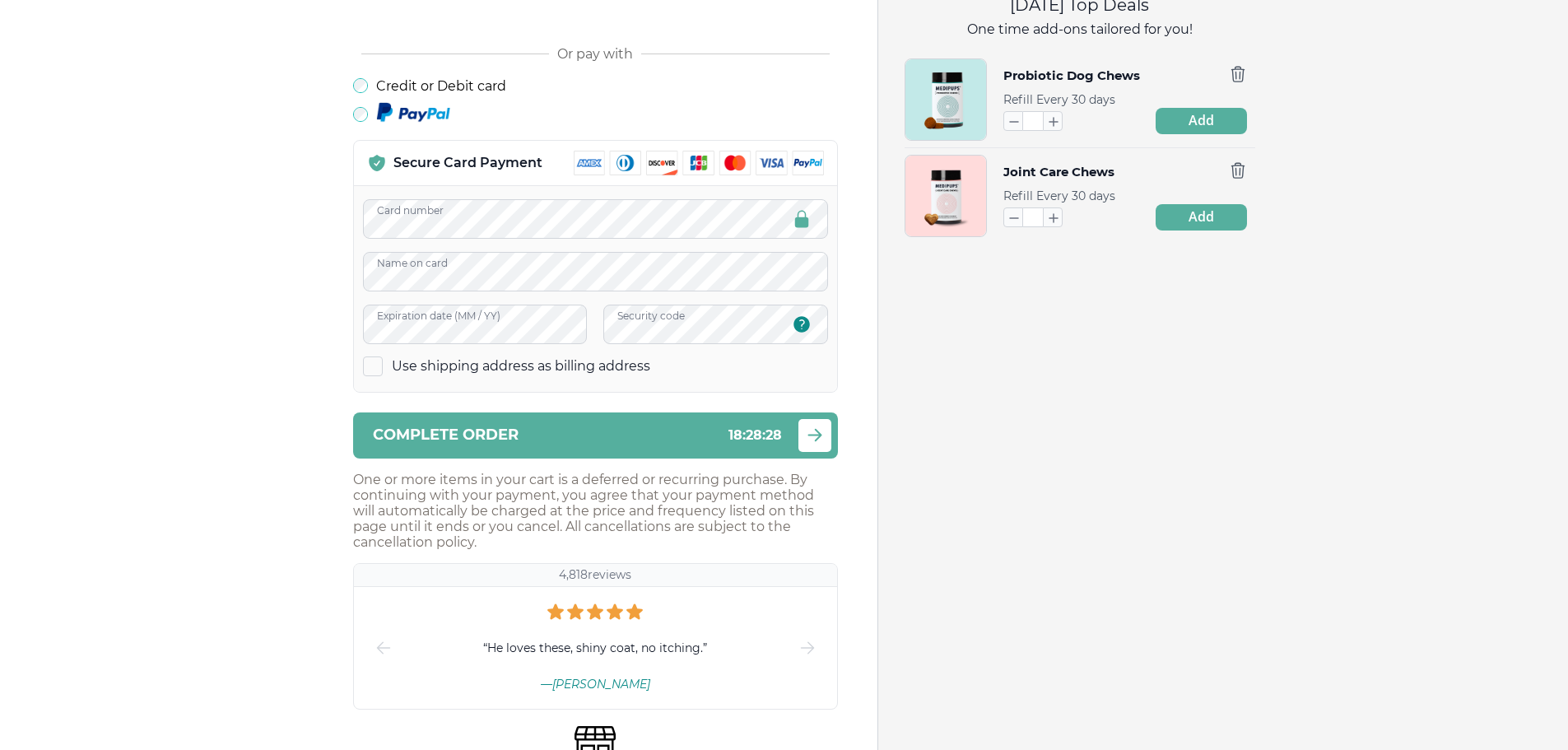
scroll to position [732, 0]
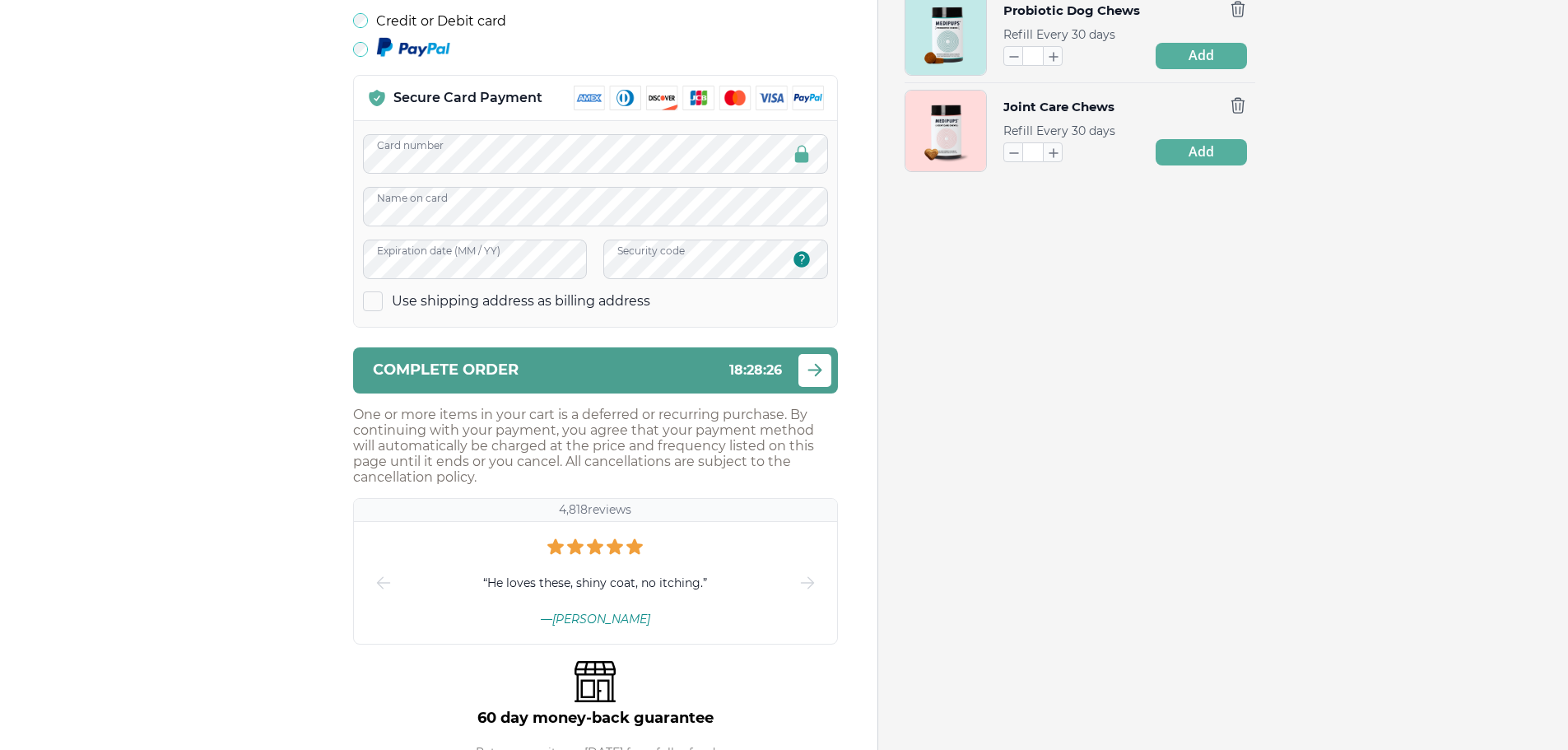
click at [442, 357] on button "Complete order 18 : 28 : 26" at bounding box center [595, 370] width 485 height 46
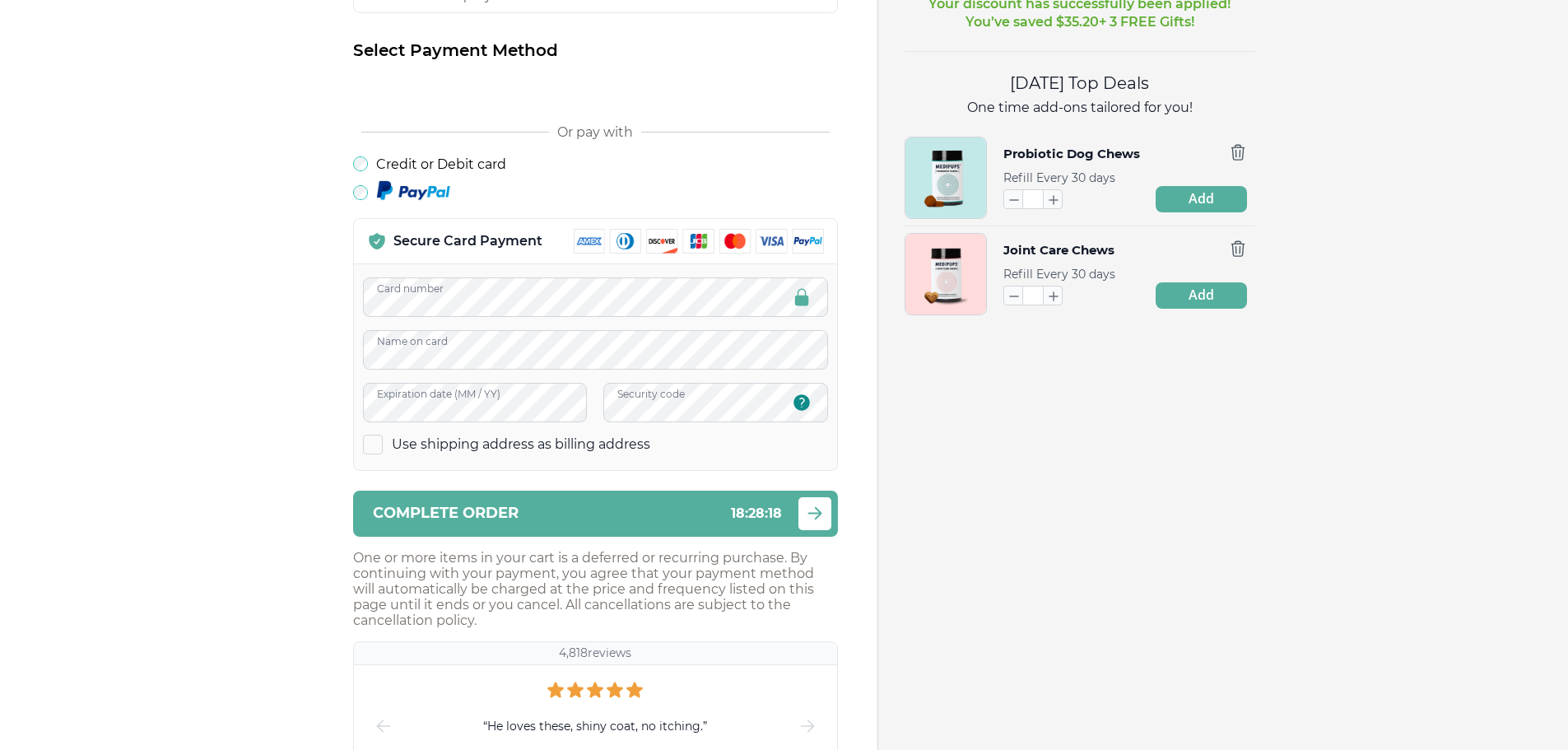
scroll to position [499, 0]
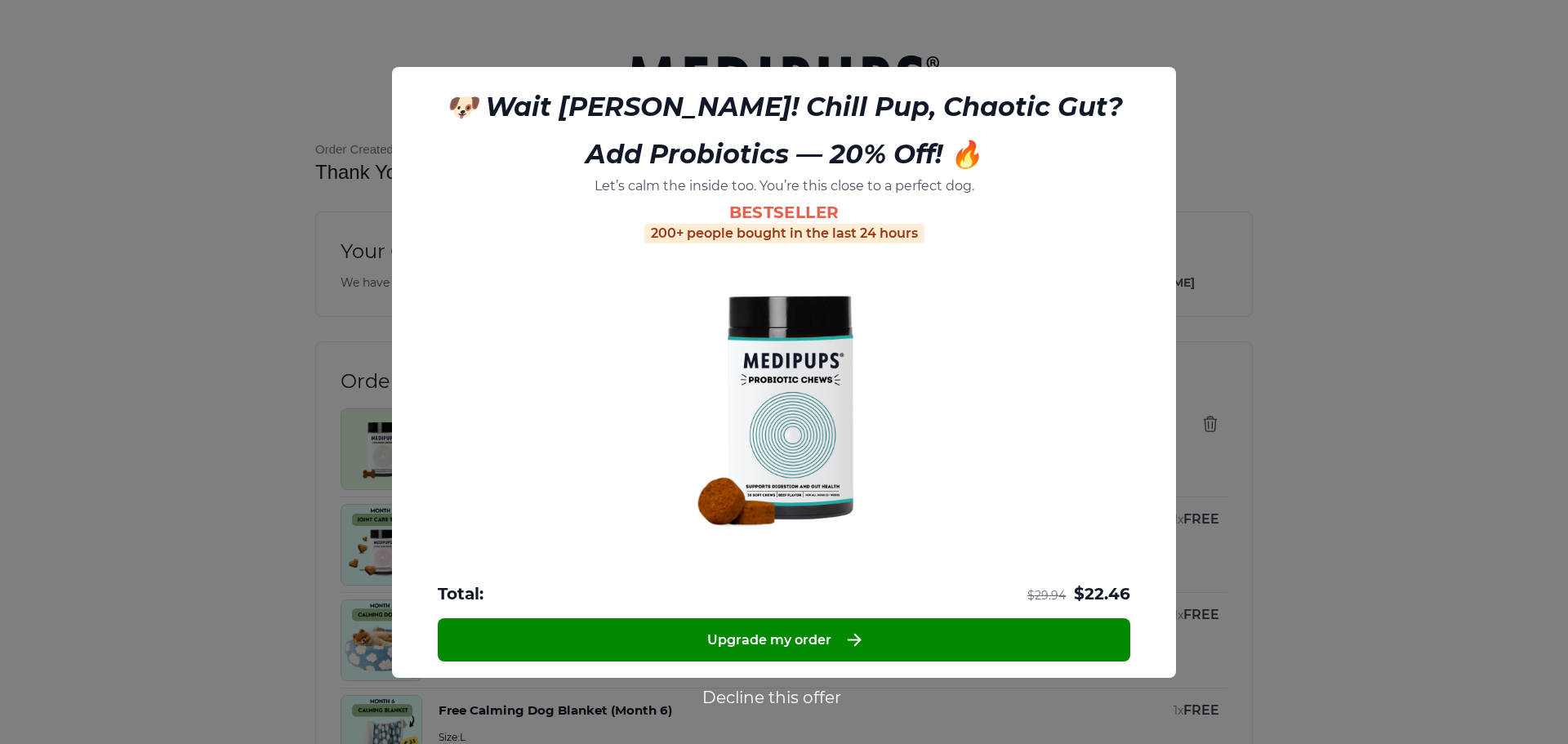
click at [732, 689] on button "Decline this offer" at bounding box center [771, 697] width 149 height 22
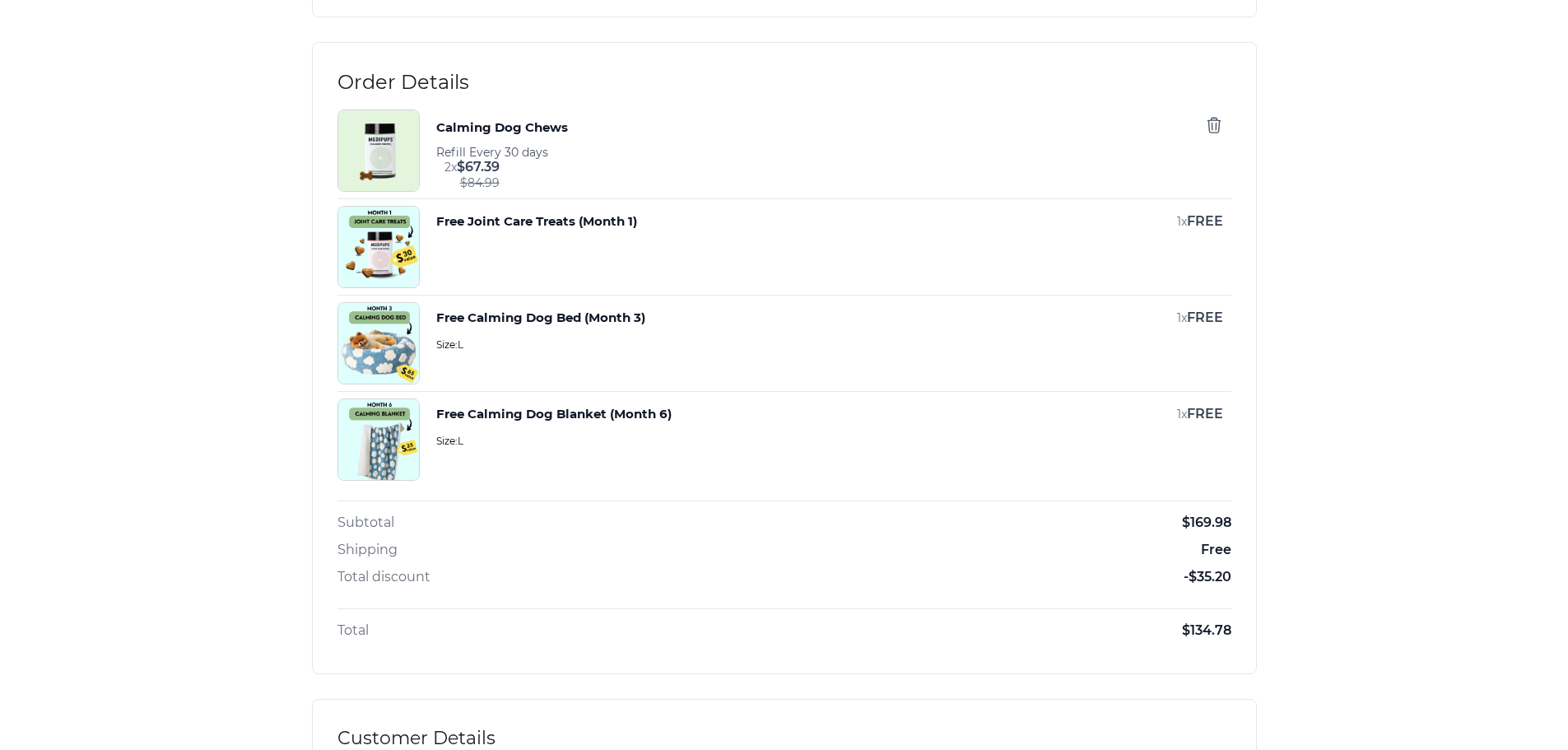
scroll to position [329, 0]
